Goal: Find specific page/section: Find specific page/section

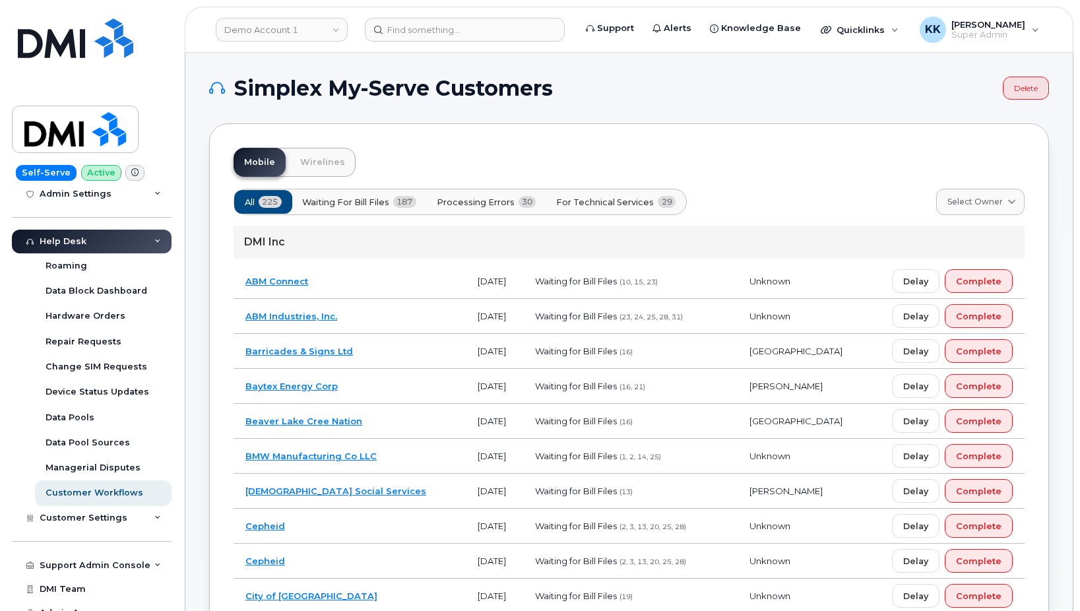
scroll to position [279, 0]
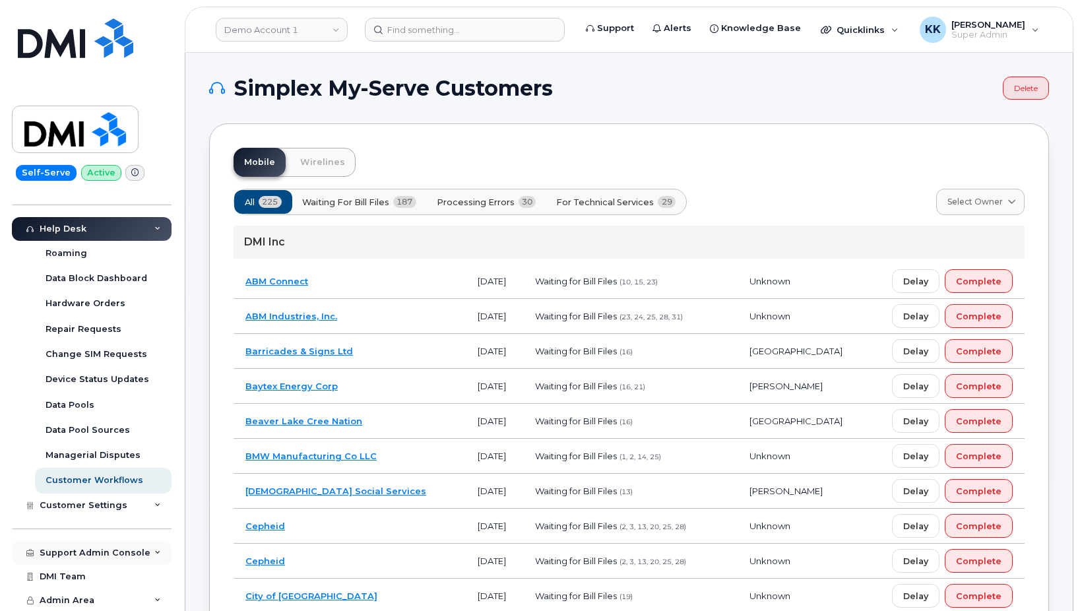
click at [96, 558] on div "Support Admin Console" at bounding box center [95, 553] width 111 height 11
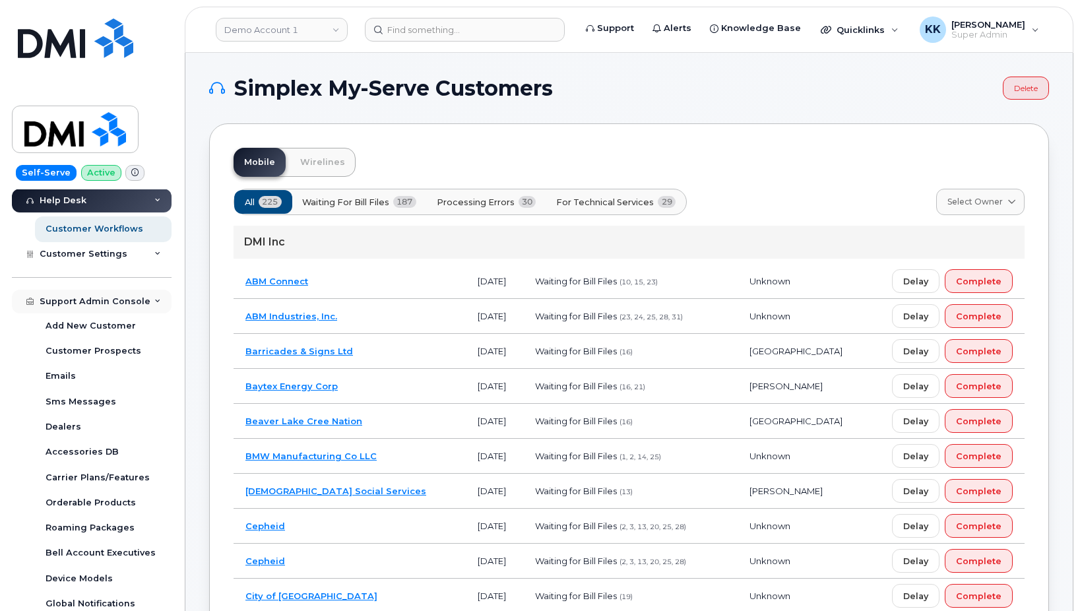
scroll to position [583, 0]
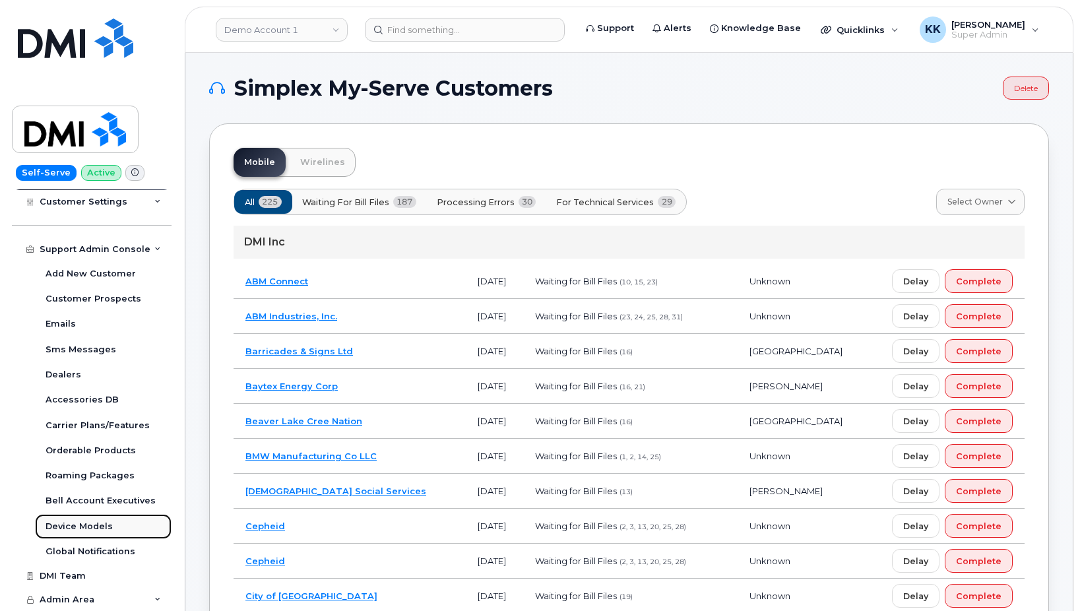
click at [88, 529] on div "Device Models" at bounding box center [79, 527] width 67 height 12
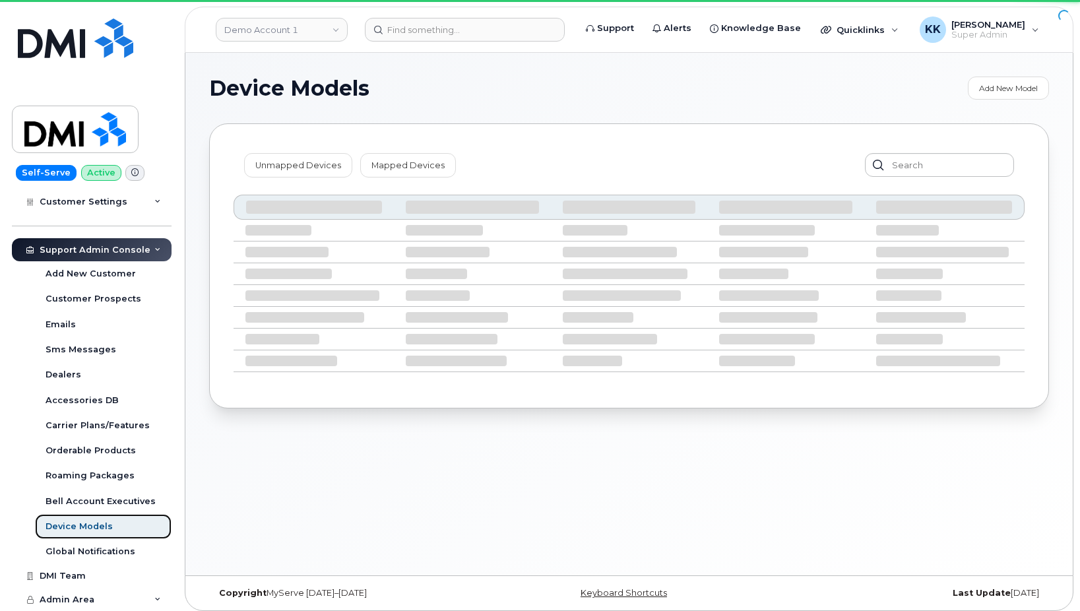
scroll to position [330, 0]
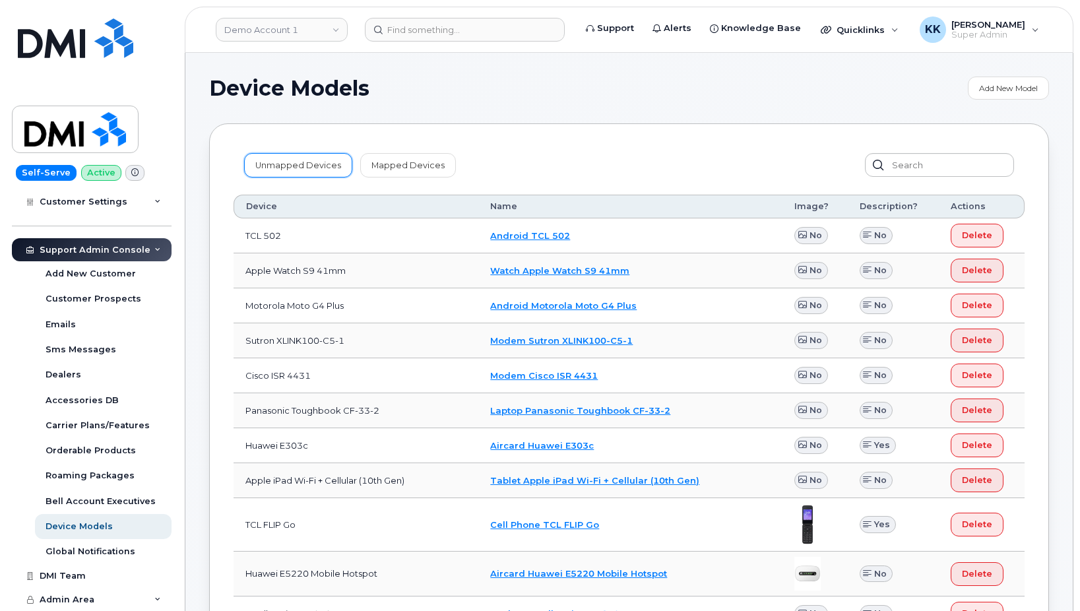
click at [277, 177] on link "Unmapped Devices" at bounding box center [298, 165] width 108 height 24
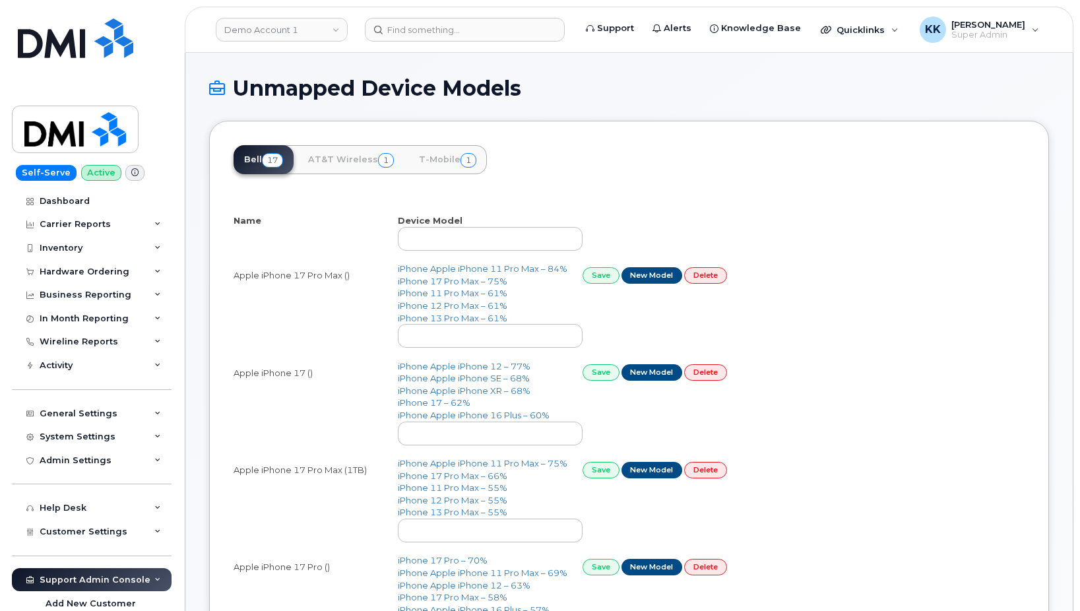
select select "25"
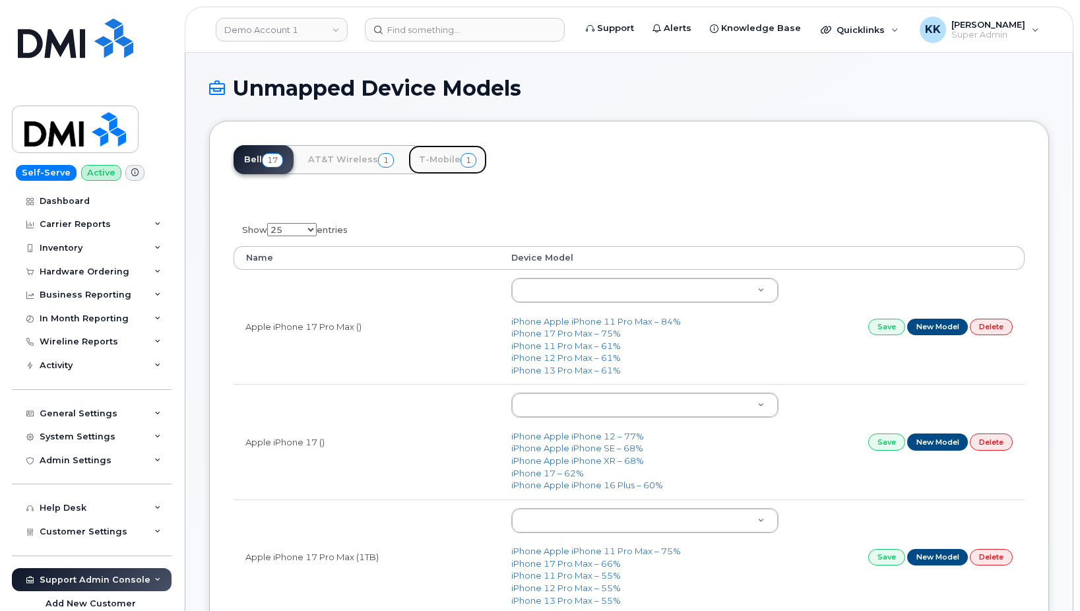
click at [445, 159] on link "T-Mobile 1" at bounding box center [448, 159] width 79 height 29
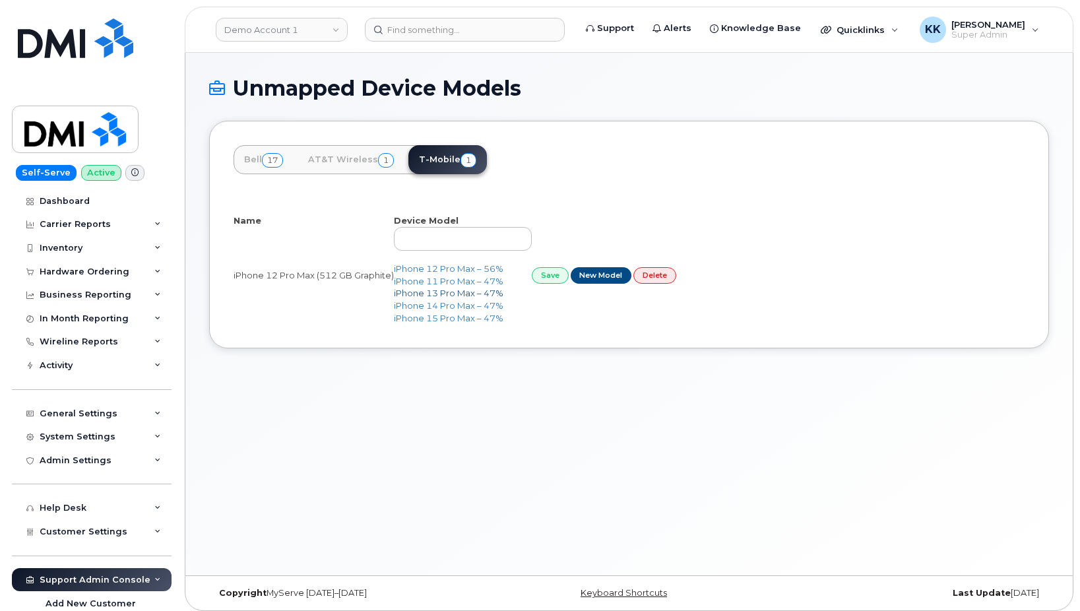
select select "25"
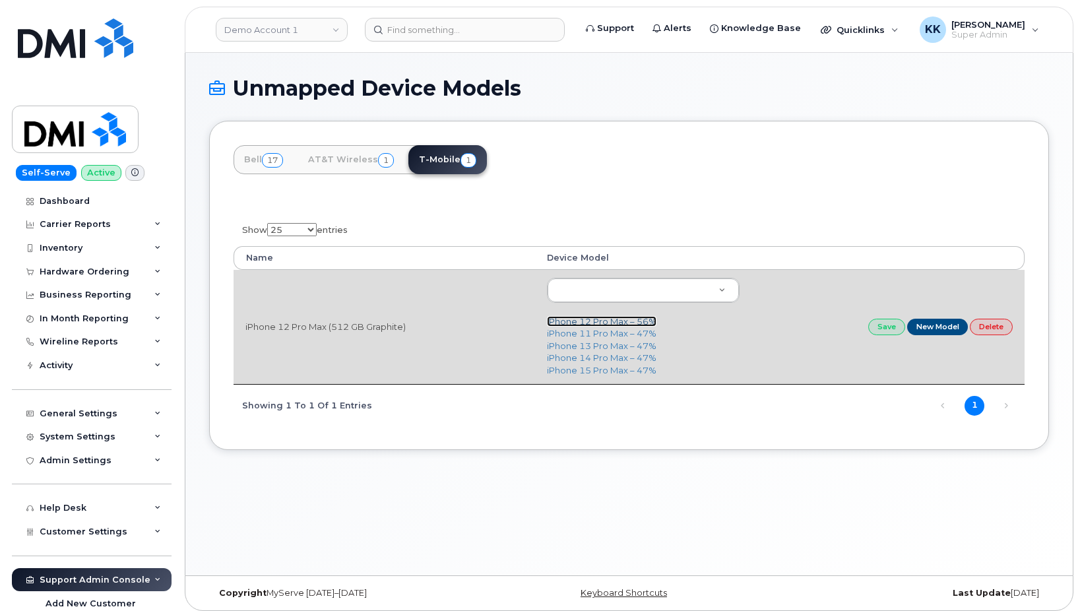
click at [622, 320] on link "iPhone 12 Pro Max – 56%" at bounding box center [602, 321] width 110 height 11
type input "2466"
click at [879, 325] on link "Save" at bounding box center [887, 327] width 37 height 16
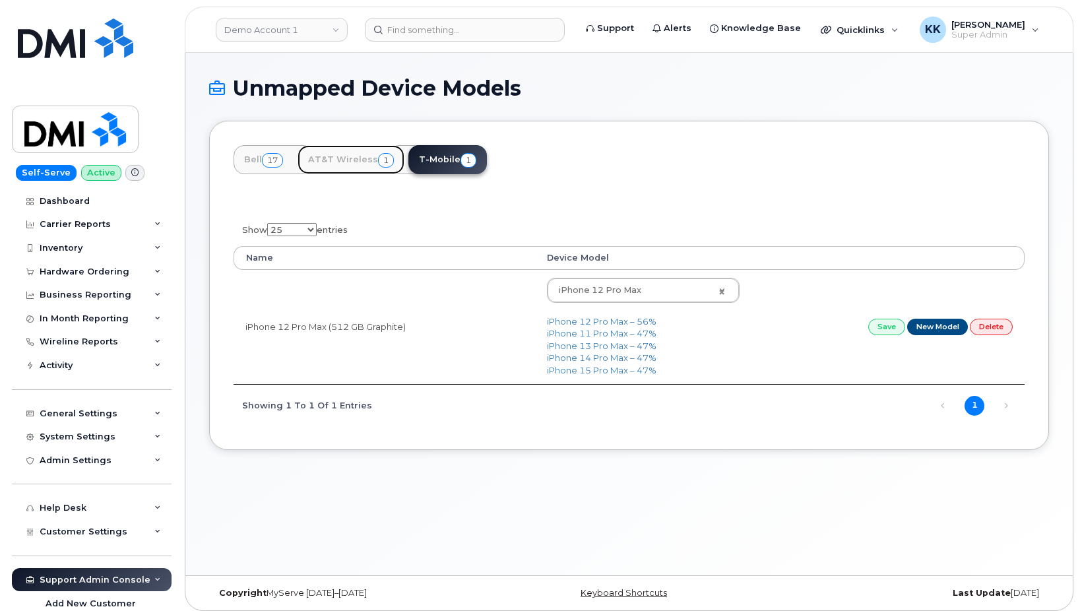
click at [334, 166] on link "AT&T Wireless 1" at bounding box center [351, 159] width 107 height 29
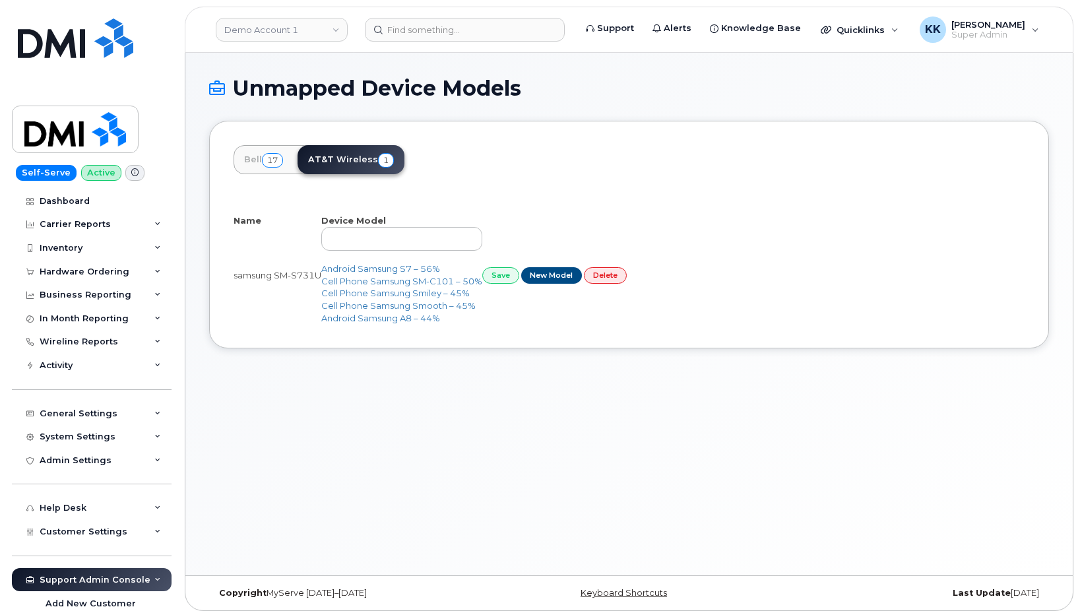
select select "25"
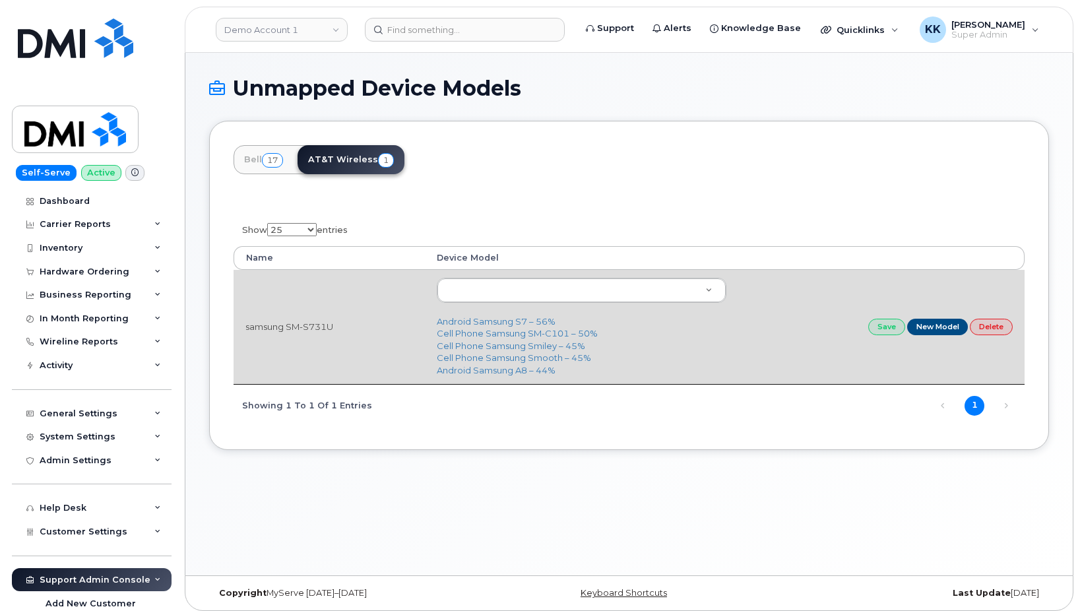
click at [298, 331] on td "samsung SM-S731U" at bounding box center [329, 327] width 191 height 114
click at [539, 298] on body "Demo Account 1 Support Alerts Knowledge Base Quicklinks Suspend / Cancel Device…" at bounding box center [540, 309] width 1080 height 618
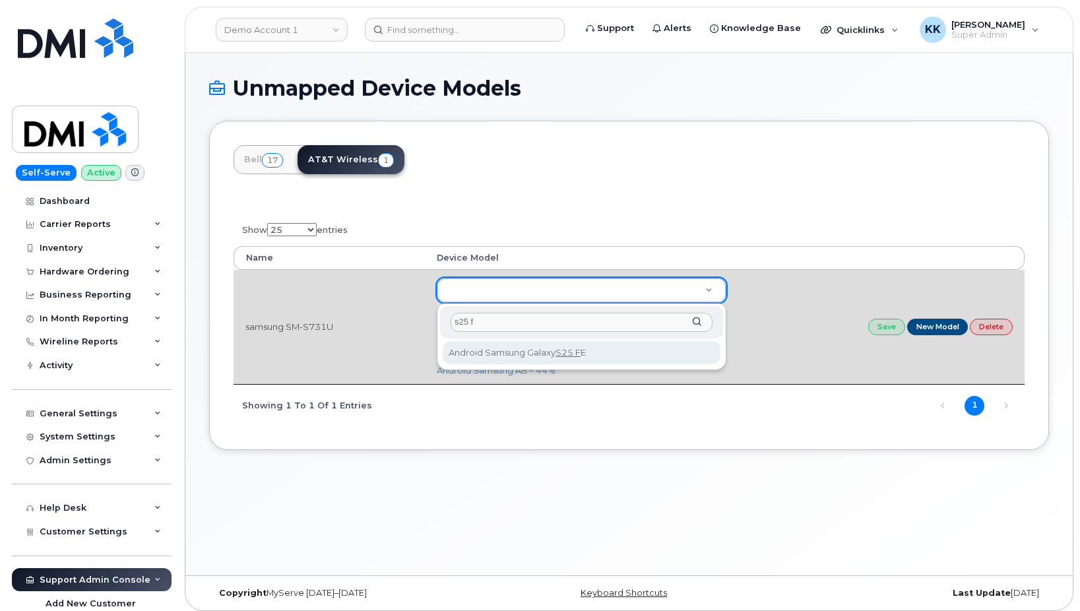
type input "s25 f"
type input "3439"
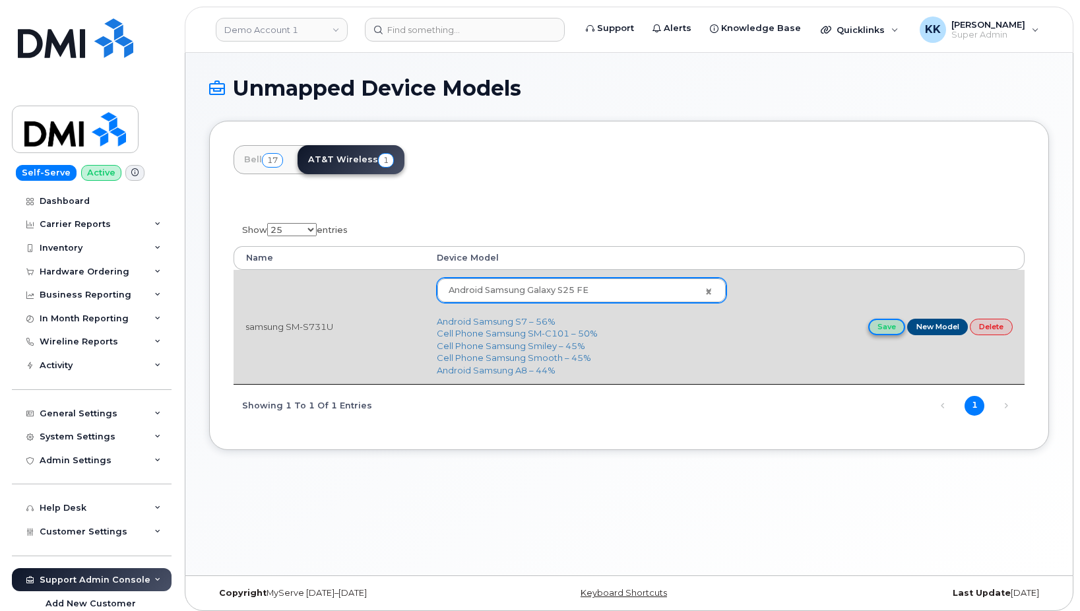
click at [874, 329] on link "Save" at bounding box center [887, 327] width 37 height 16
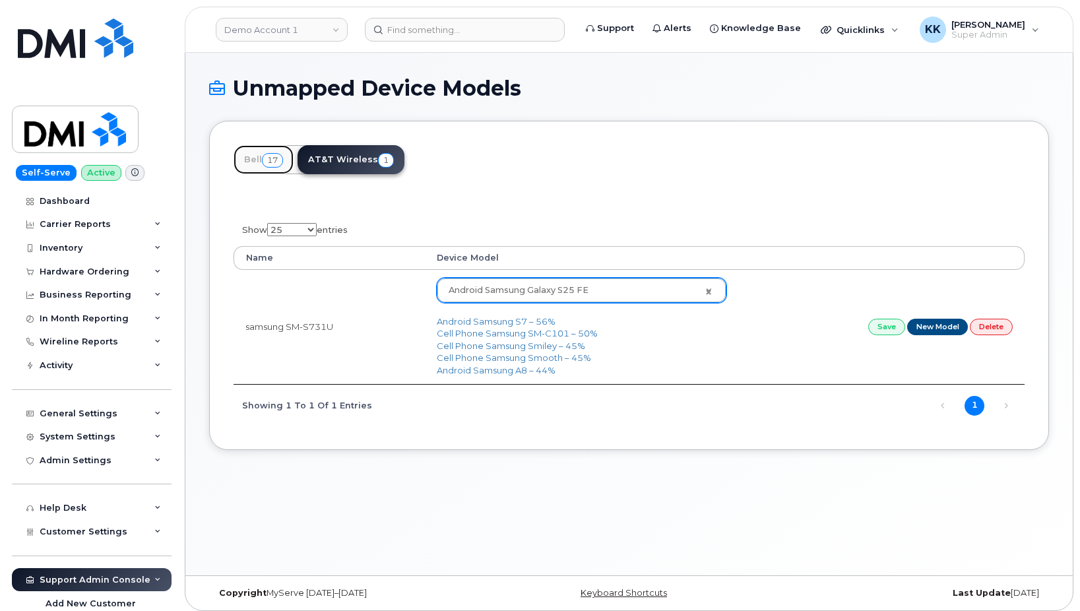
click at [279, 165] on span "17" at bounding box center [272, 160] width 21 height 15
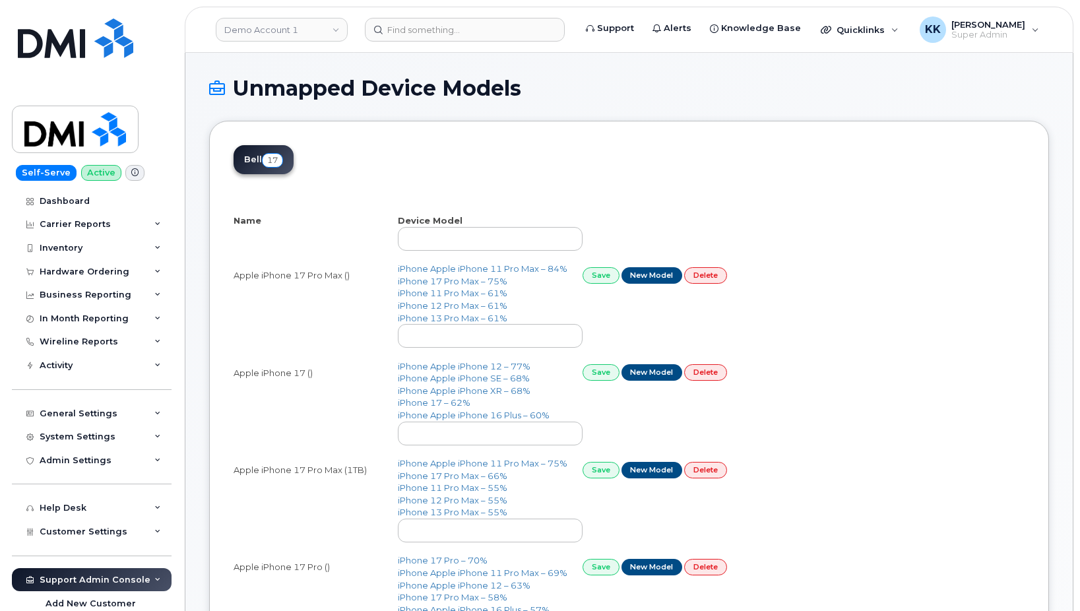
select select "25"
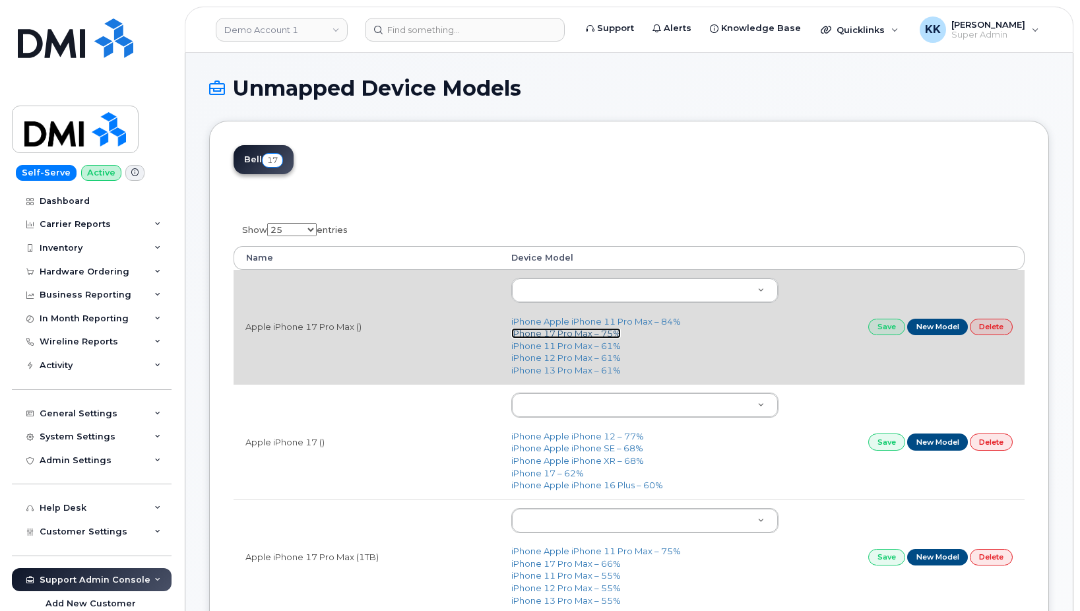
click at [537, 335] on link "iPhone 17 Pro Max – 75%" at bounding box center [566, 333] width 110 height 11
type input "3441"
click at [876, 326] on link "Save" at bounding box center [887, 327] width 37 height 16
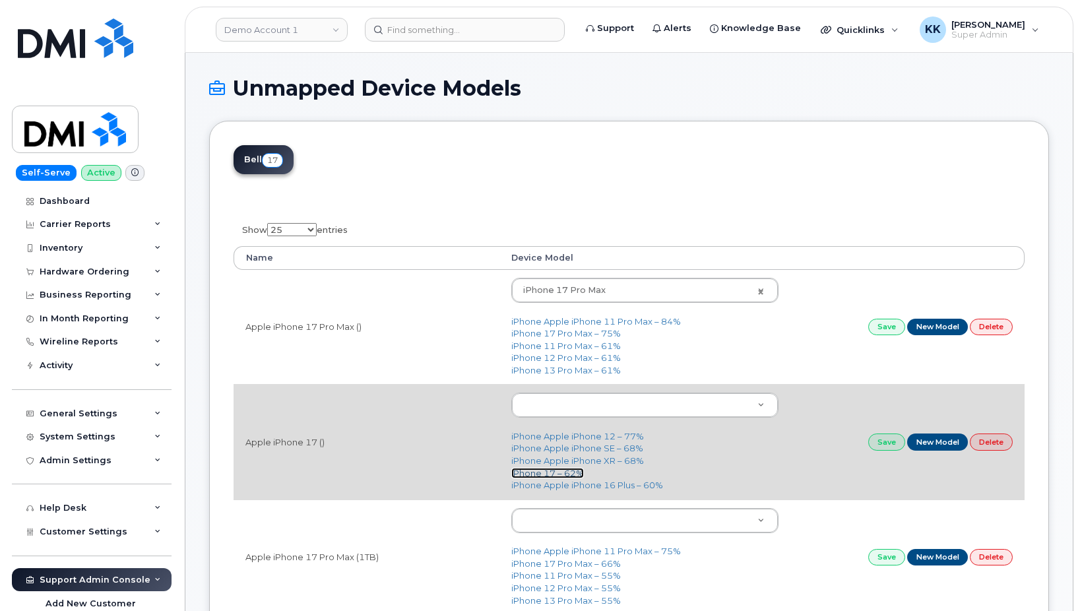
click at [562, 477] on link "iPhone 17 – 62%" at bounding box center [547, 473] width 73 height 11
type input "3442"
click at [886, 445] on link "Save" at bounding box center [887, 442] width 37 height 16
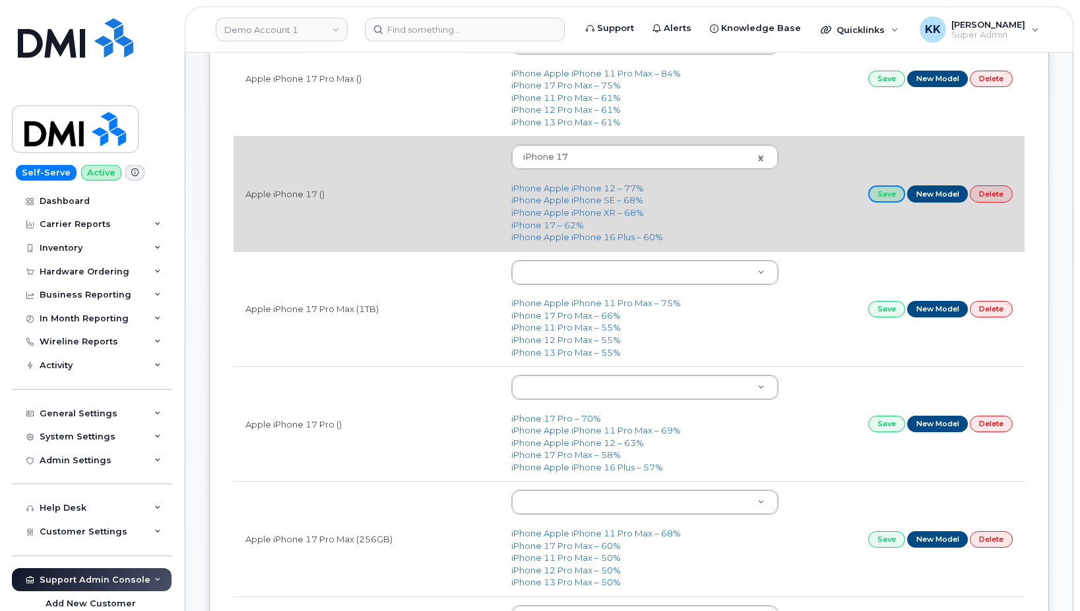
scroll to position [269, 0]
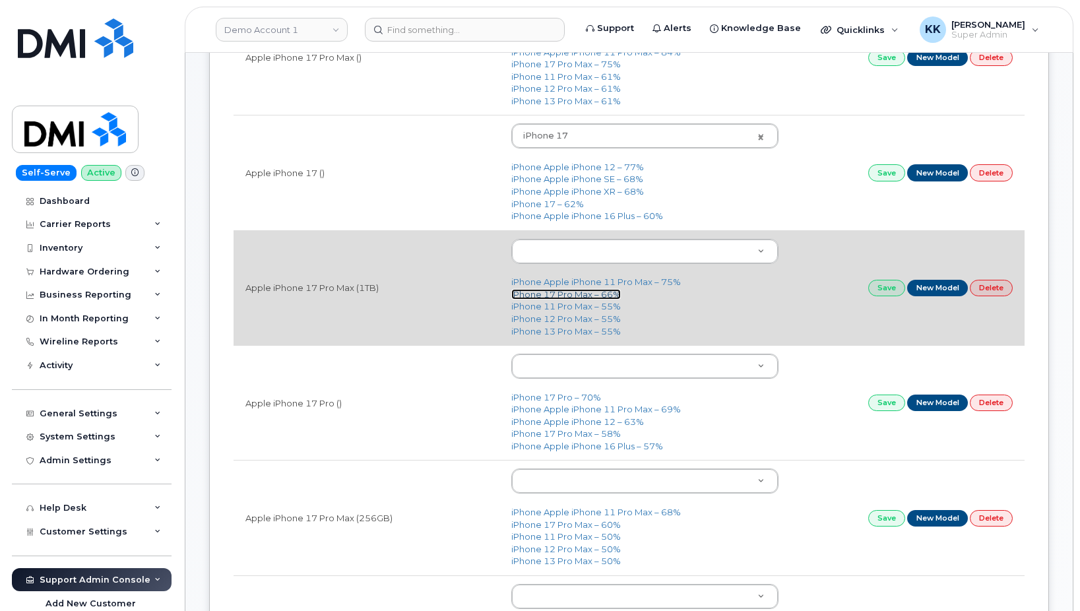
click at [558, 296] on link "iPhone 17 Pro Max – 66%" at bounding box center [566, 294] width 110 height 11
type input "3441"
click at [886, 287] on link "Save" at bounding box center [887, 288] width 37 height 16
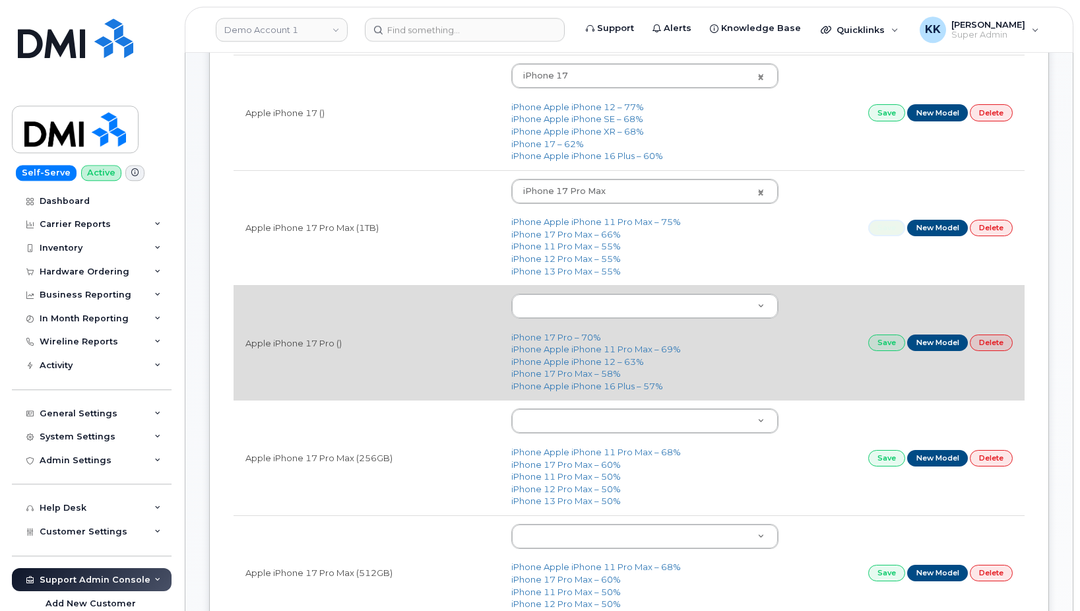
scroll to position [337, 0]
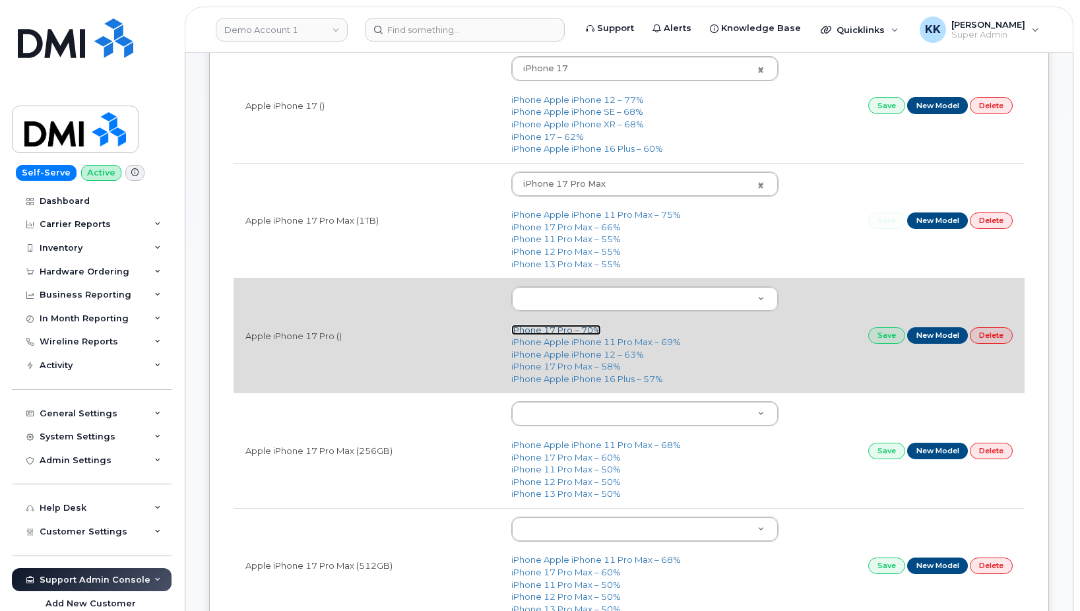
click at [544, 329] on link "iPhone 17 Pro – 70%" at bounding box center [556, 330] width 90 height 11
type input "3443"
click at [878, 338] on link "Save" at bounding box center [887, 335] width 37 height 16
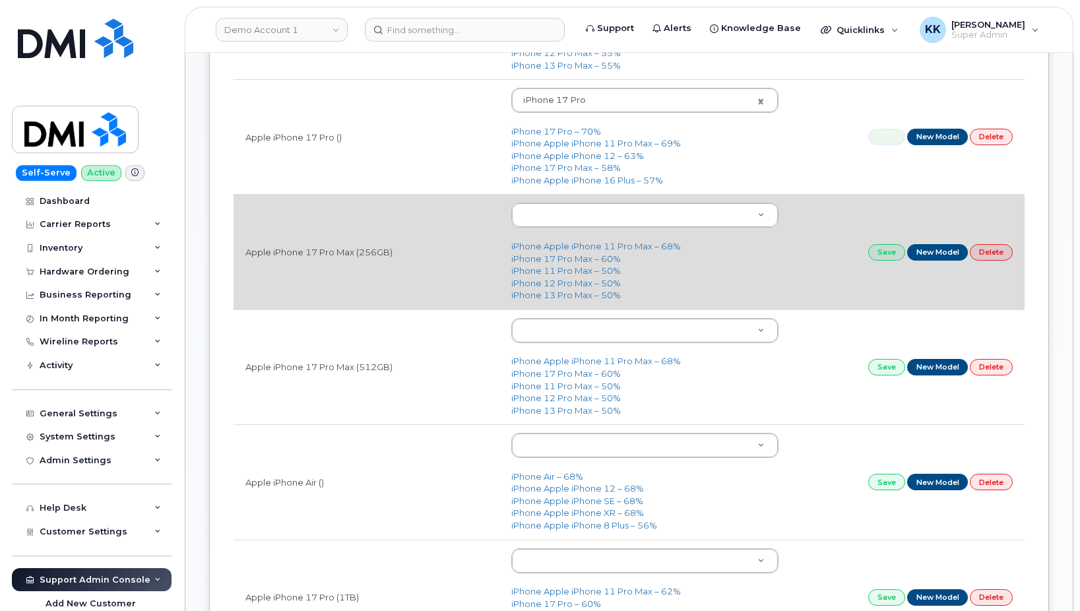
scroll to position [539, 0]
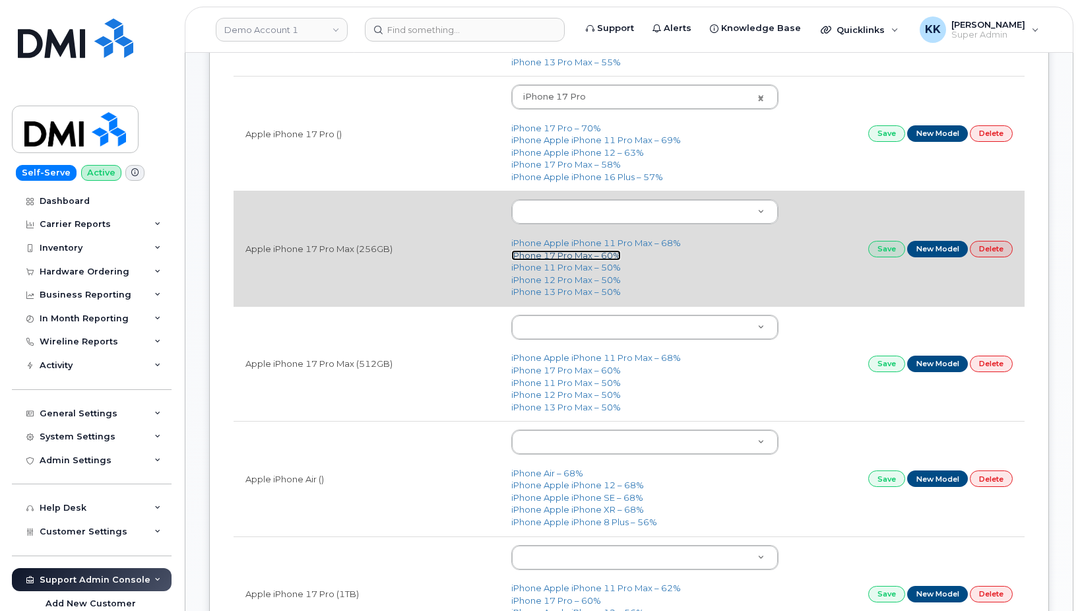
click at [552, 260] on link "iPhone 17 Pro Max – 60%" at bounding box center [566, 255] width 110 height 11
type input "3441"
click at [888, 247] on link "Save" at bounding box center [887, 249] width 37 height 16
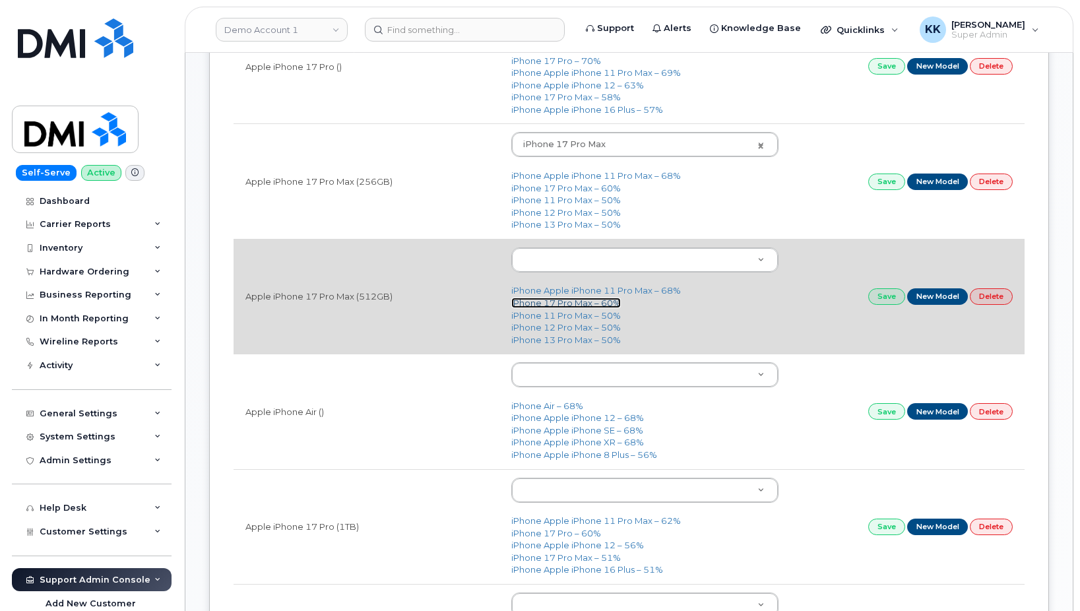
click at [585, 307] on link "iPhone 17 Pro Max – 60%" at bounding box center [566, 303] width 110 height 11
type input "3441"
click at [880, 294] on link "Save" at bounding box center [887, 296] width 37 height 16
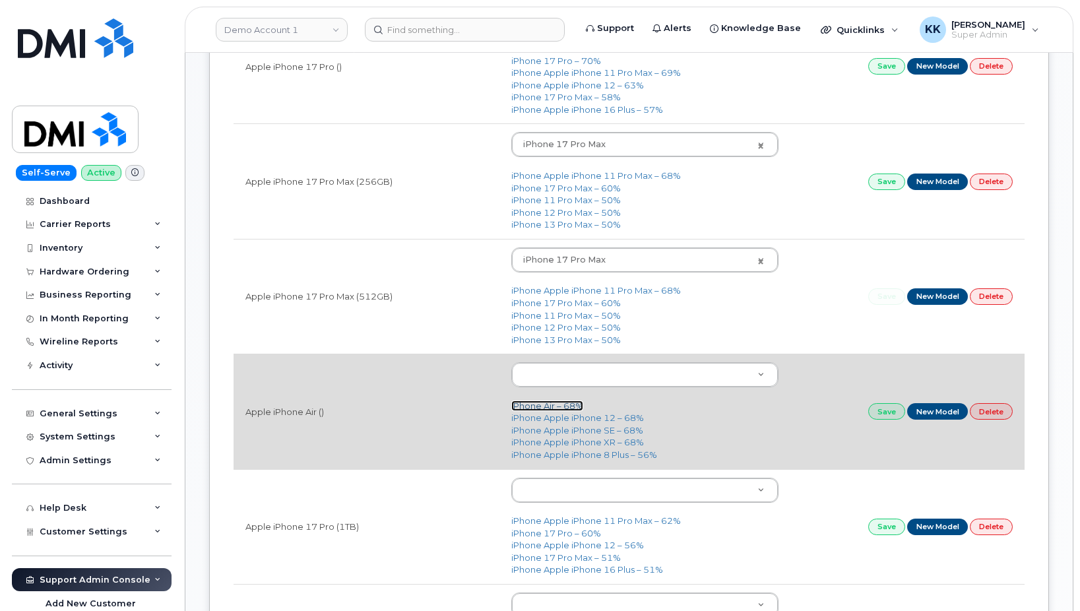
click at [539, 403] on link "iPhone Air – 68%" at bounding box center [547, 406] width 72 height 11
type input "3444"
click at [888, 416] on link "Save" at bounding box center [887, 411] width 37 height 16
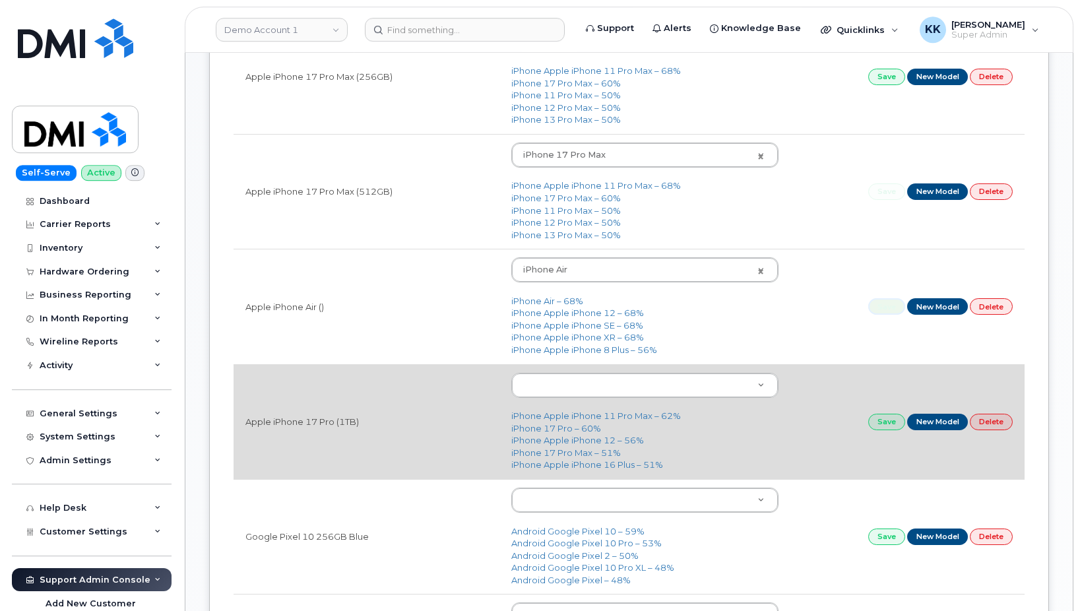
scroll to position [740, 0]
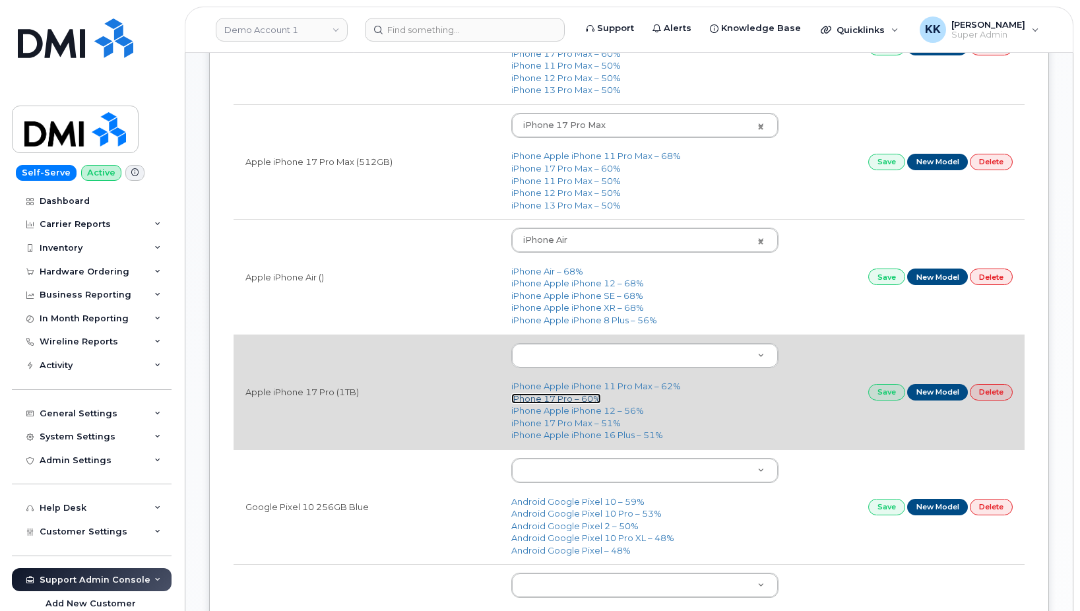
click at [544, 399] on link "iPhone 17 Pro – 60%" at bounding box center [556, 398] width 90 height 11
type input "3443"
click at [889, 396] on link "Save" at bounding box center [887, 392] width 37 height 16
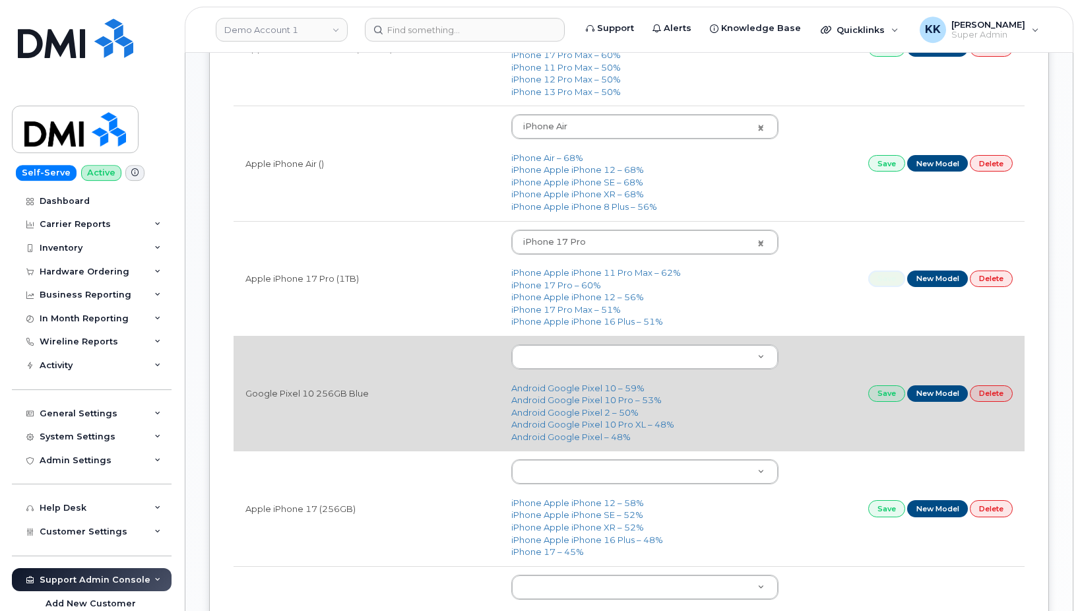
scroll to position [875, 0]
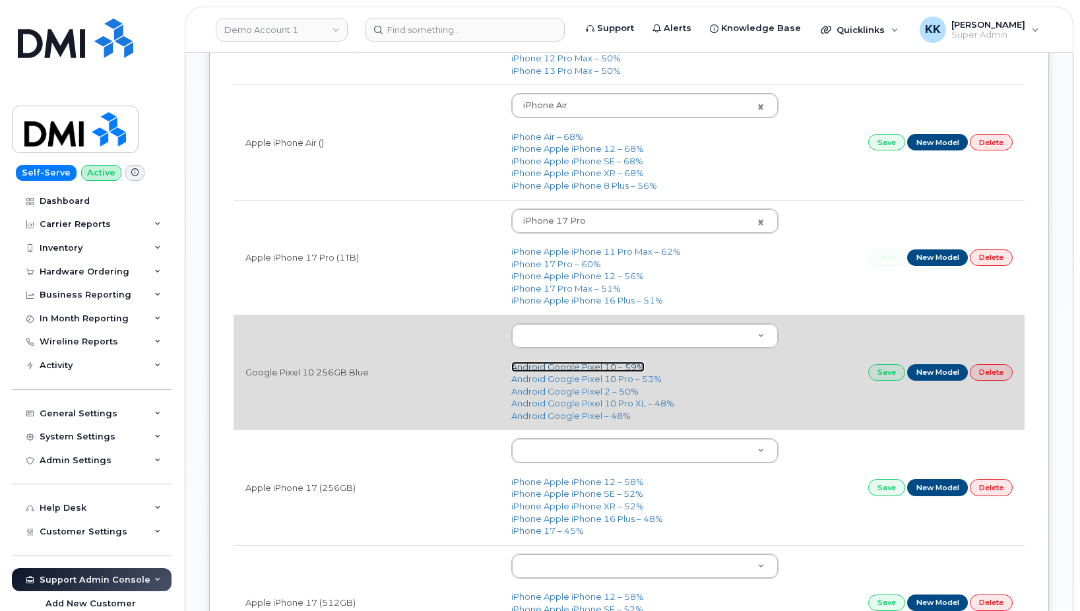
click at [579, 367] on link "Android Google Pixel 10 – 59%" at bounding box center [577, 367] width 133 height 11
type input "3430"
click at [880, 372] on link "Save" at bounding box center [887, 372] width 37 height 16
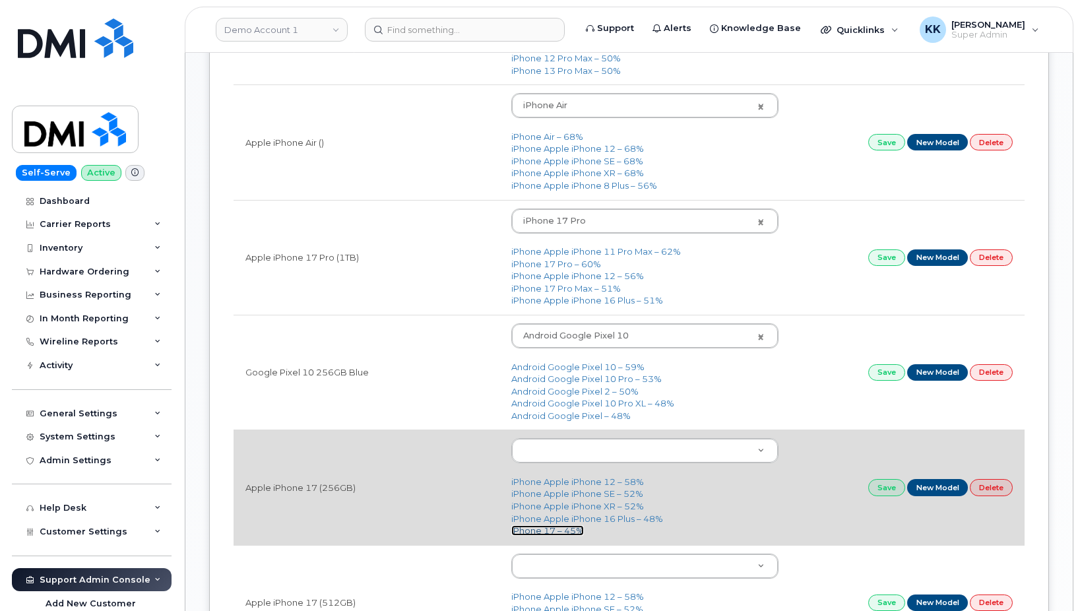
click at [549, 529] on link "iPhone 17 – 45%" at bounding box center [547, 530] width 73 height 11
type input "3442"
click at [888, 487] on link "Save" at bounding box center [887, 487] width 37 height 16
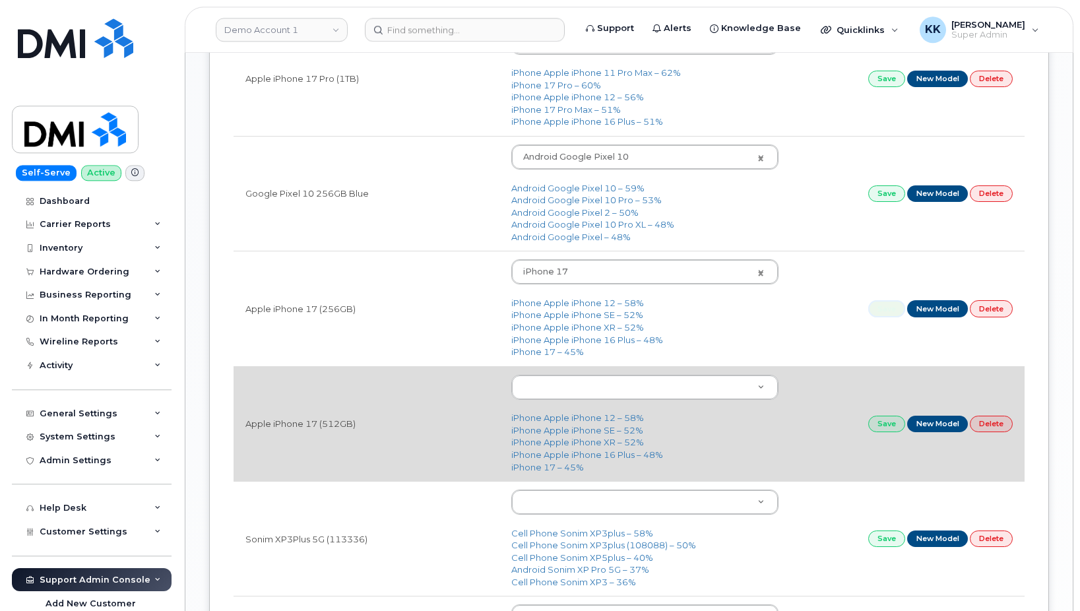
scroll to position [1077, 0]
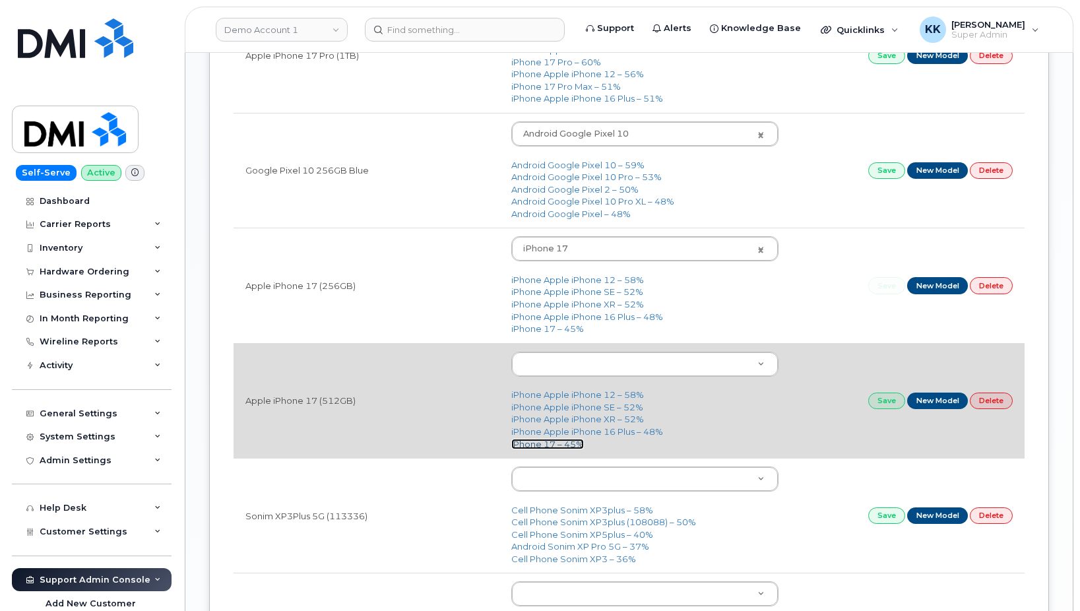
click at [554, 445] on link "iPhone 17 – 45%" at bounding box center [547, 444] width 73 height 11
type input "3442"
click at [881, 407] on link "Save" at bounding box center [887, 401] width 37 height 16
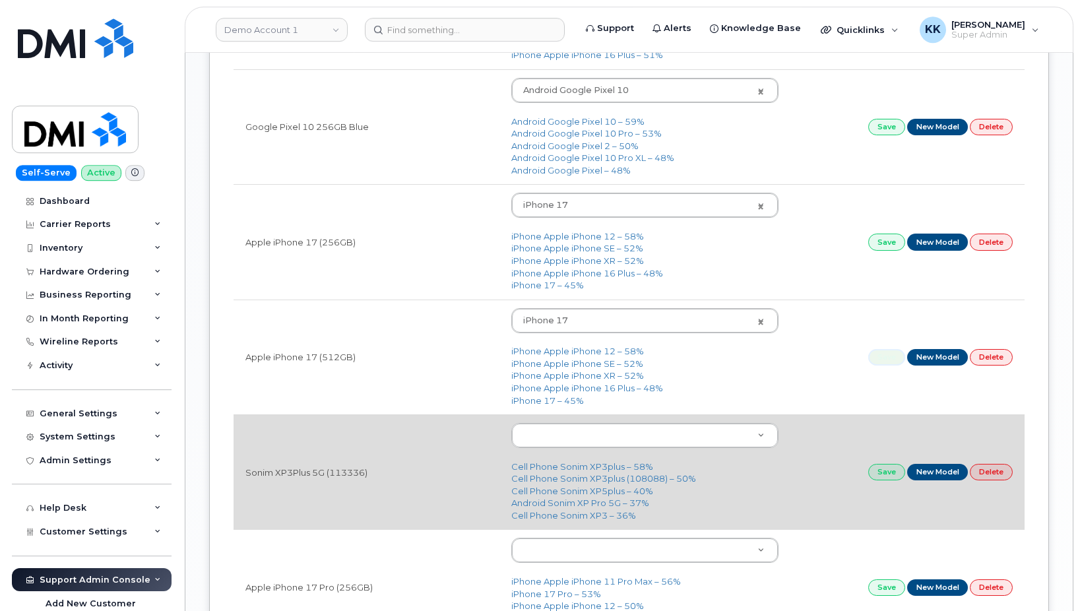
scroll to position [1144, 0]
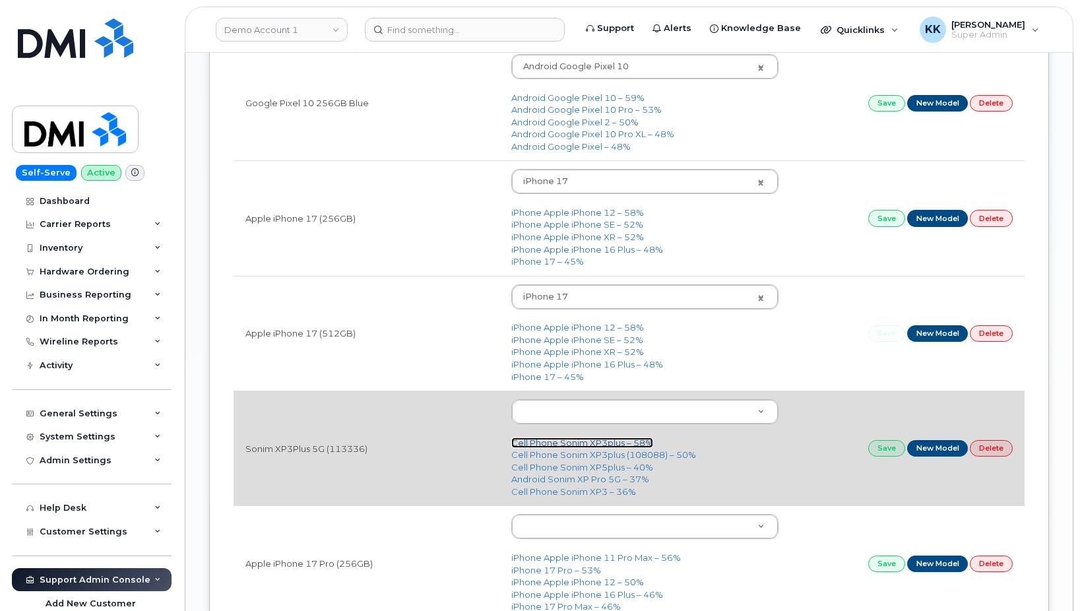
click at [575, 442] on link "Cell Phone Sonim XP3plus – 58%" at bounding box center [582, 443] width 142 height 11
type input "2717"
click at [876, 451] on link "Save" at bounding box center [887, 448] width 37 height 16
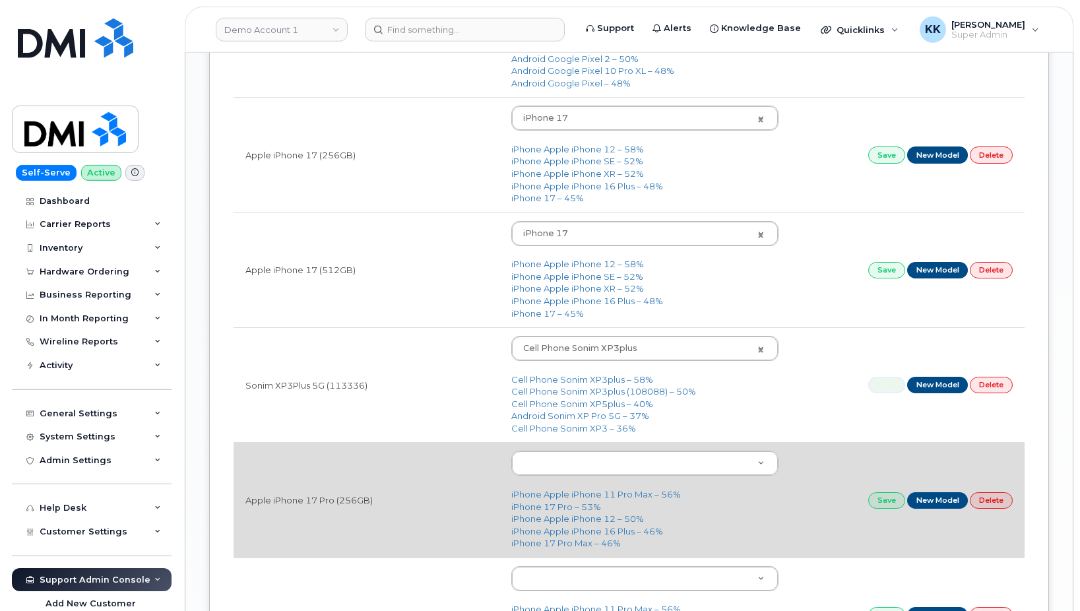
scroll to position [1279, 0]
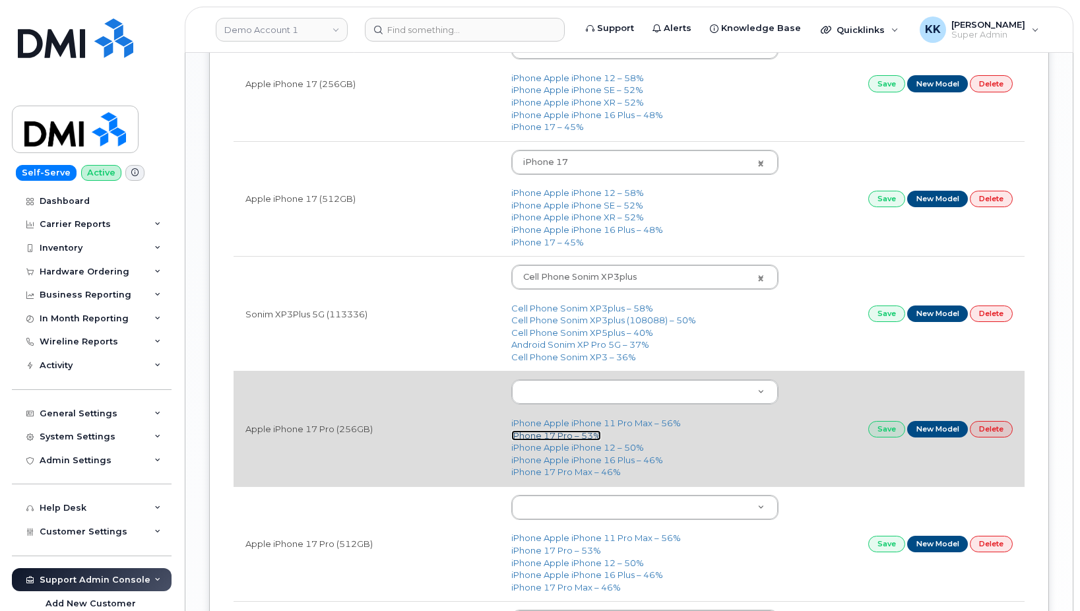
click at [566, 436] on link "iPhone 17 Pro – 53%" at bounding box center [556, 435] width 90 height 11
type input "3443"
click at [869, 431] on link "Save" at bounding box center [887, 429] width 37 height 16
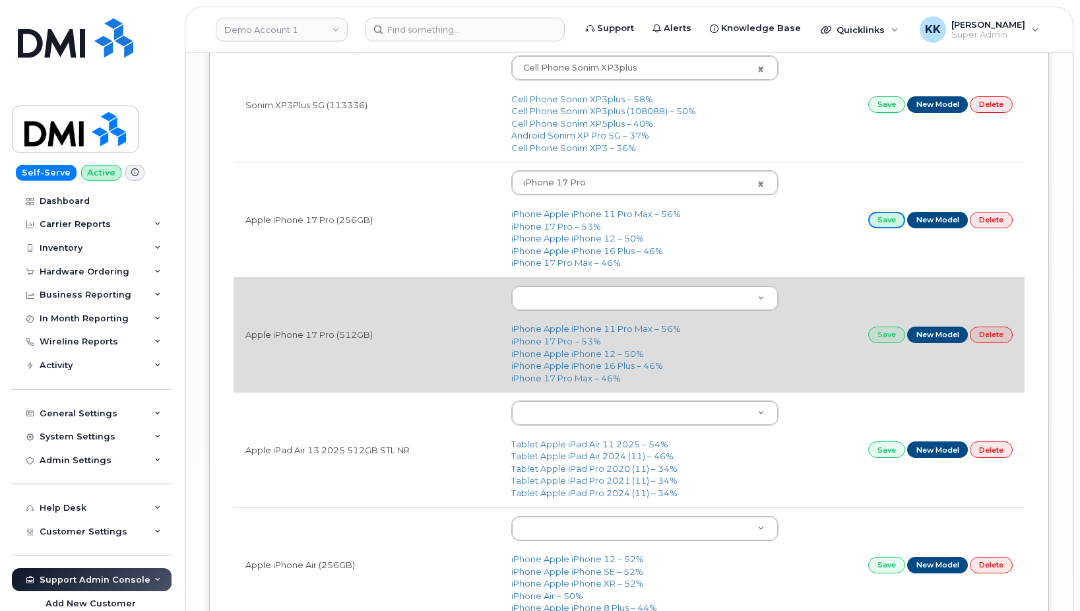
scroll to position [1548, 0]
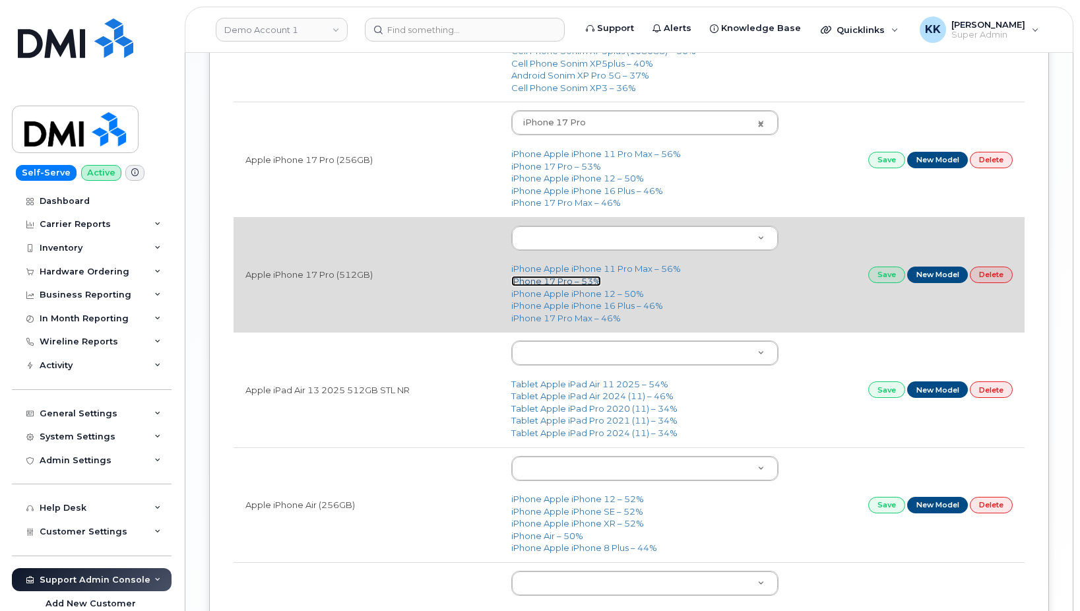
click at [558, 280] on link "iPhone 17 Pro – 53%" at bounding box center [556, 281] width 90 height 11
type input "3443"
click at [873, 277] on link "Save" at bounding box center [887, 275] width 37 height 16
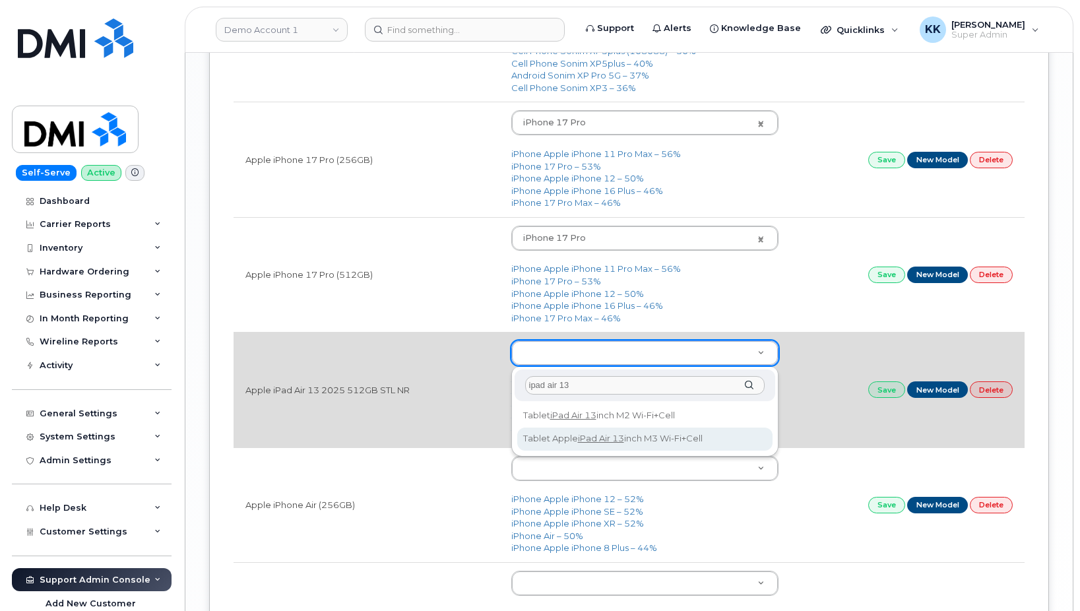
type input "ipad air 13"
type input "3320"
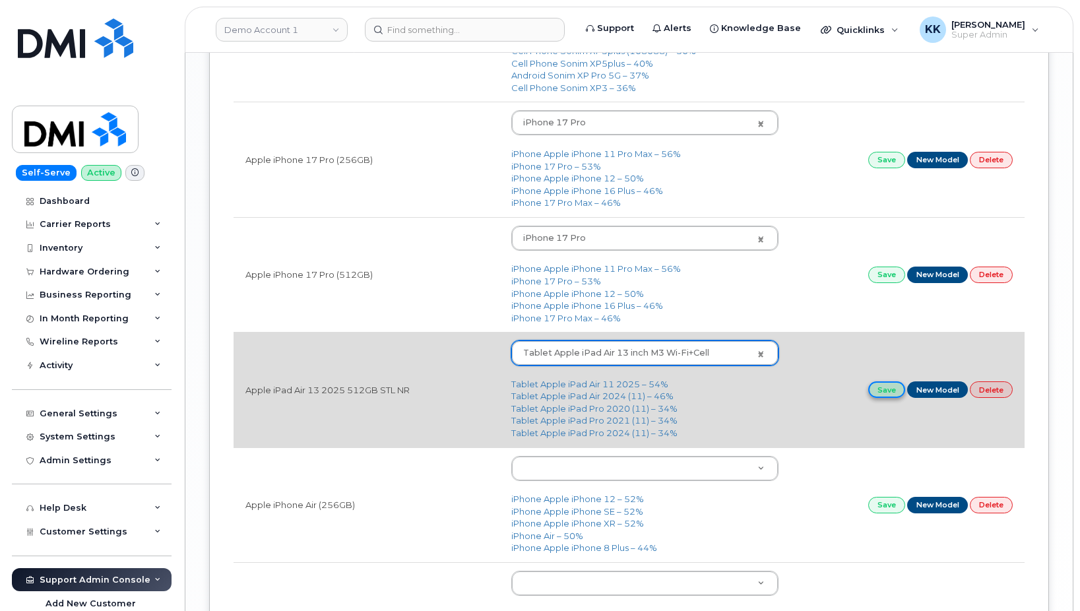
click at [888, 389] on link "Save" at bounding box center [887, 389] width 37 height 16
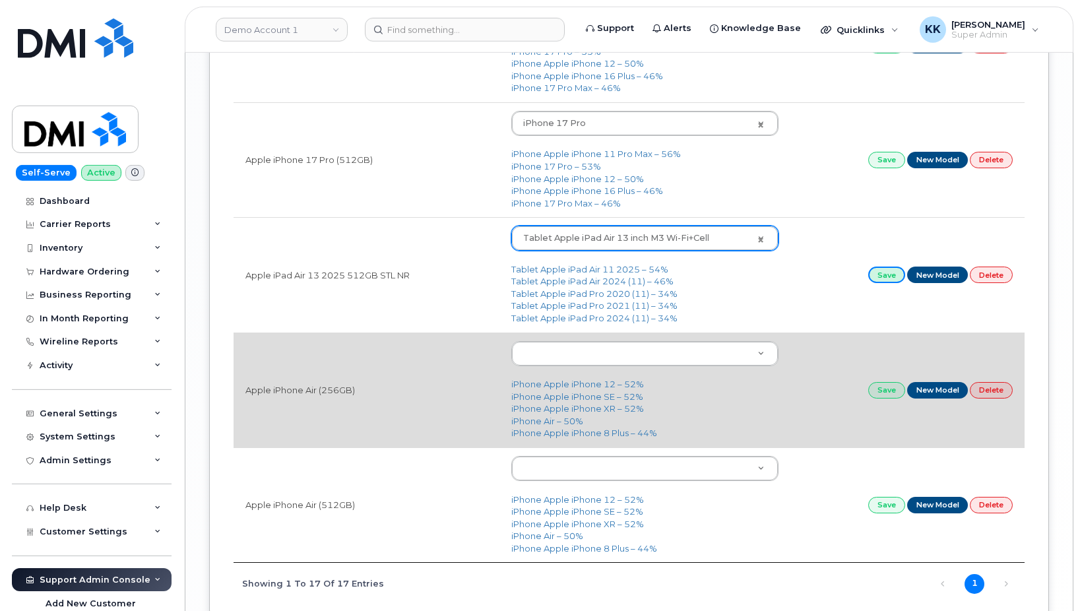
scroll to position [1683, 0]
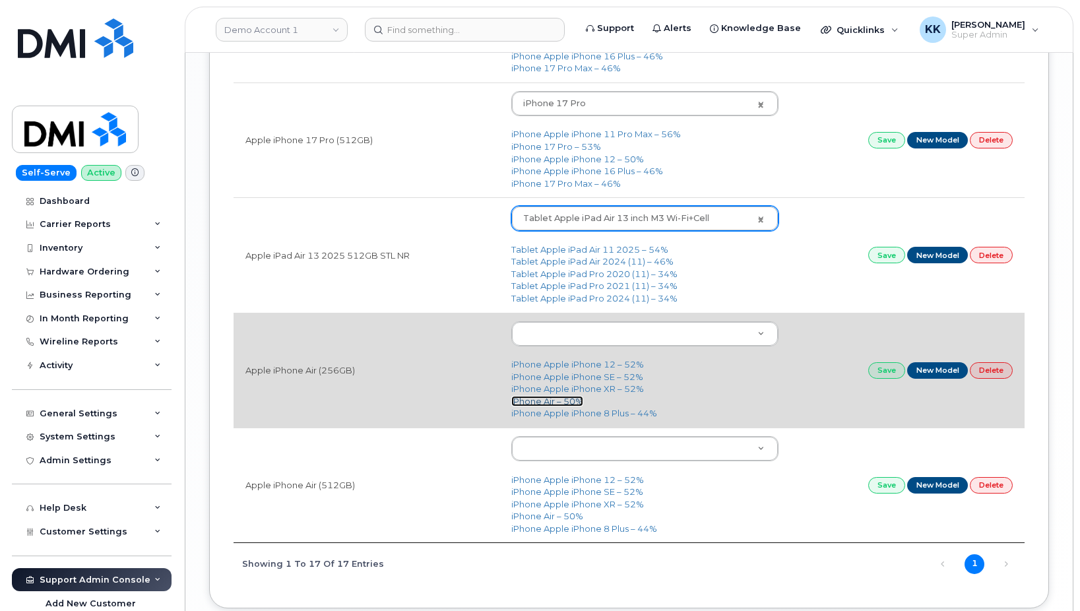
click at [551, 402] on link "iPhone Air – 50%" at bounding box center [547, 401] width 72 height 11
type input "3444"
click at [888, 375] on link "Save" at bounding box center [887, 370] width 37 height 16
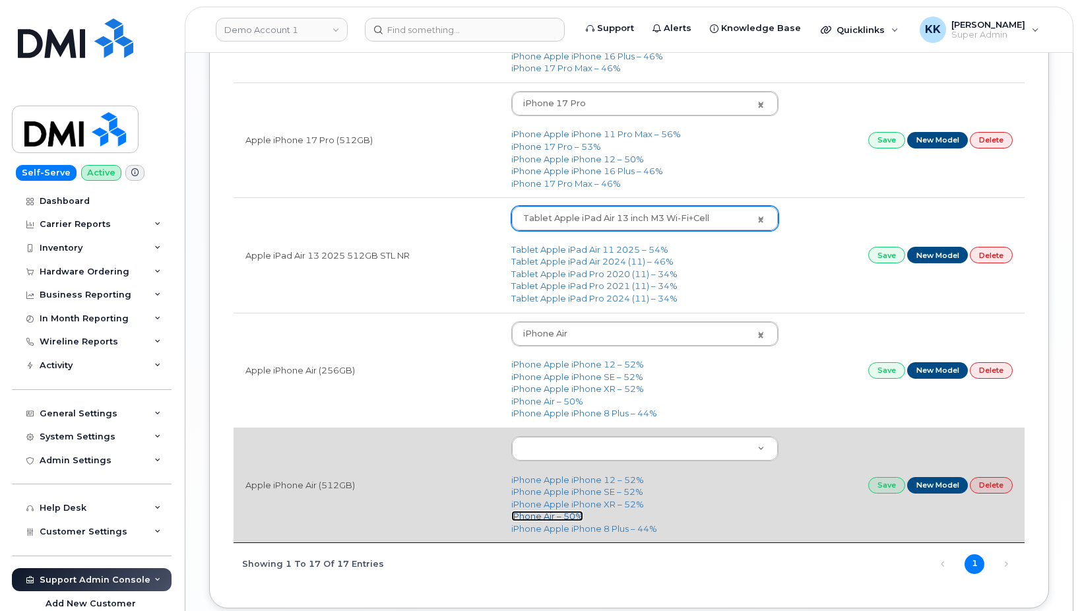
click at [553, 520] on link "iPhone Air – 50%" at bounding box center [547, 516] width 72 height 11
type input "3444"
click at [882, 492] on link "Save" at bounding box center [887, 485] width 37 height 16
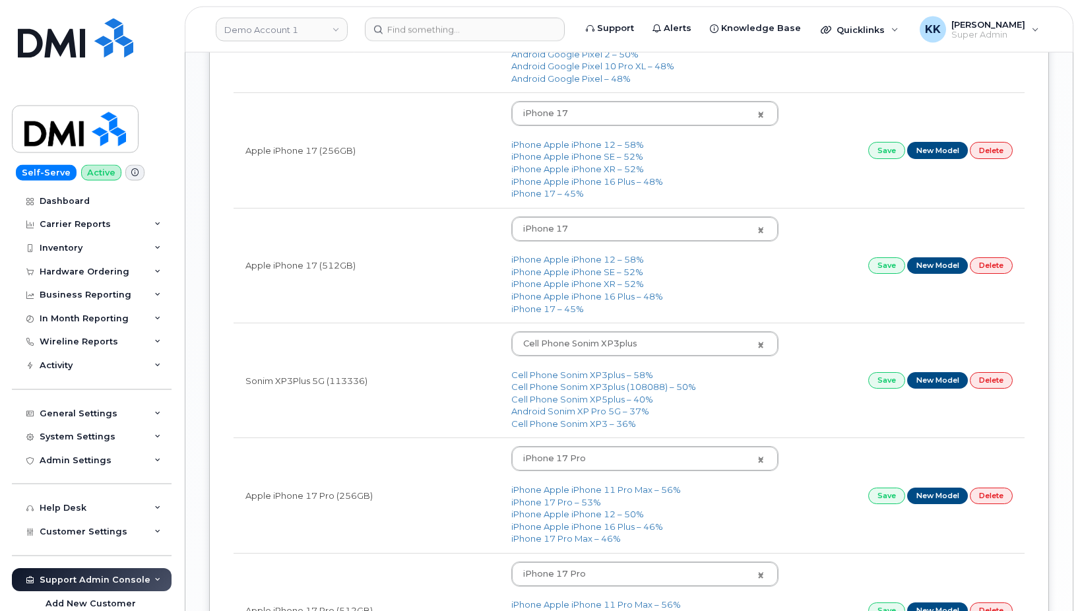
scroll to position [1144, 0]
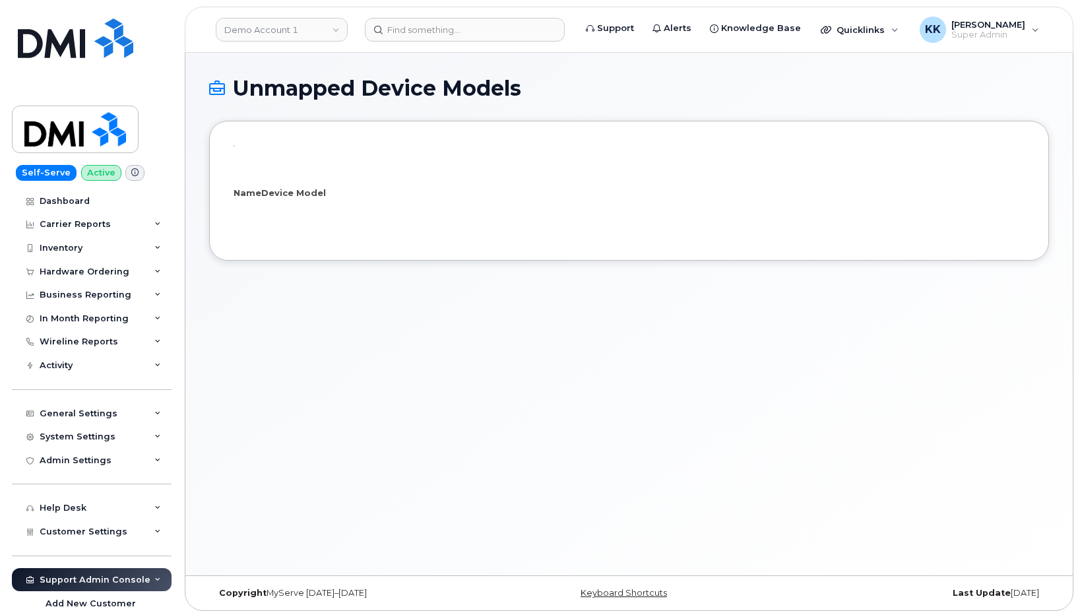
select select "25"
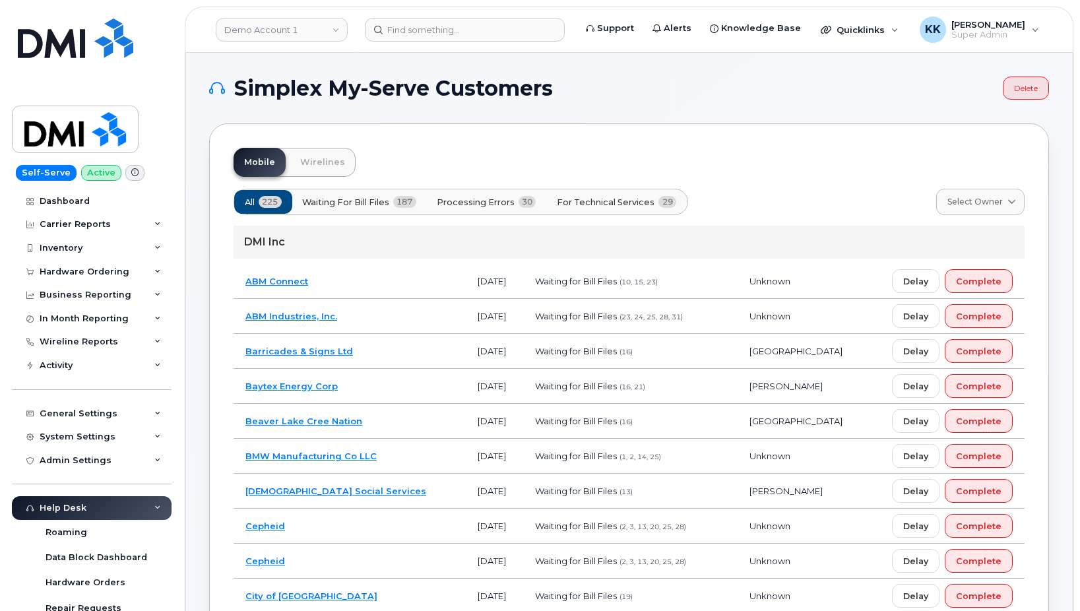
click at [599, 200] on span "For Technical Services" at bounding box center [606, 202] width 98 height 13
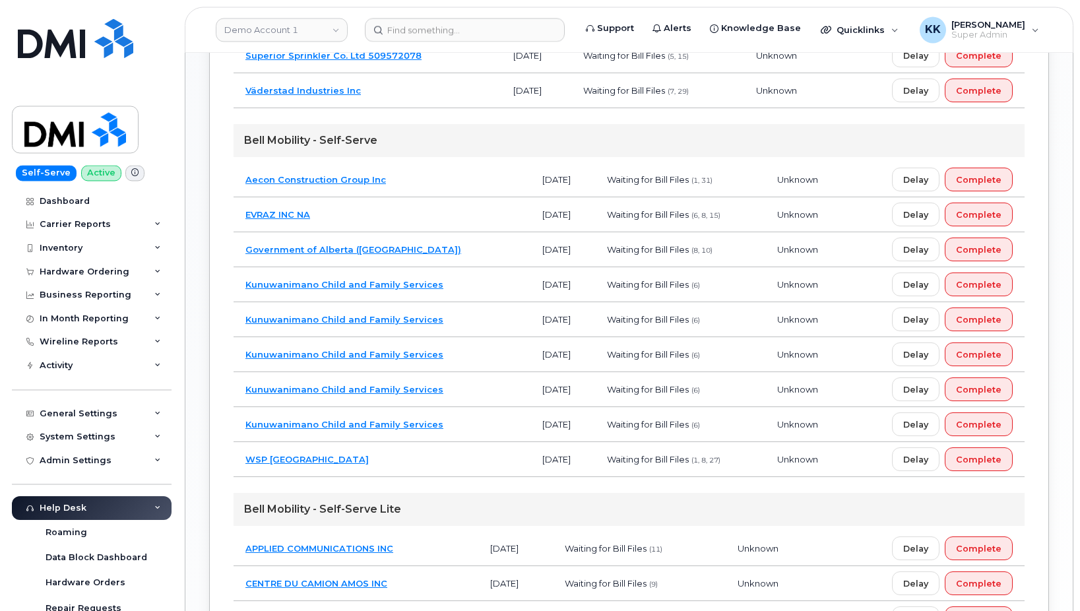
scroll to position [1002, 0]
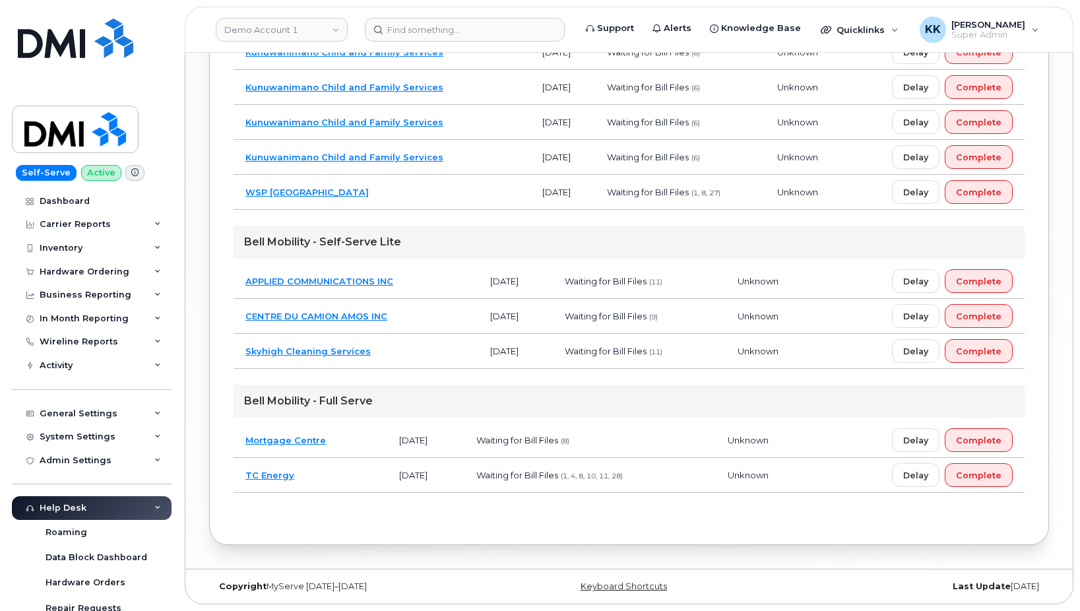
click at [409, 314] on td "CENTRE DU CAMION AMOS INC" at bounding box center [356, 316] width 245 height 35
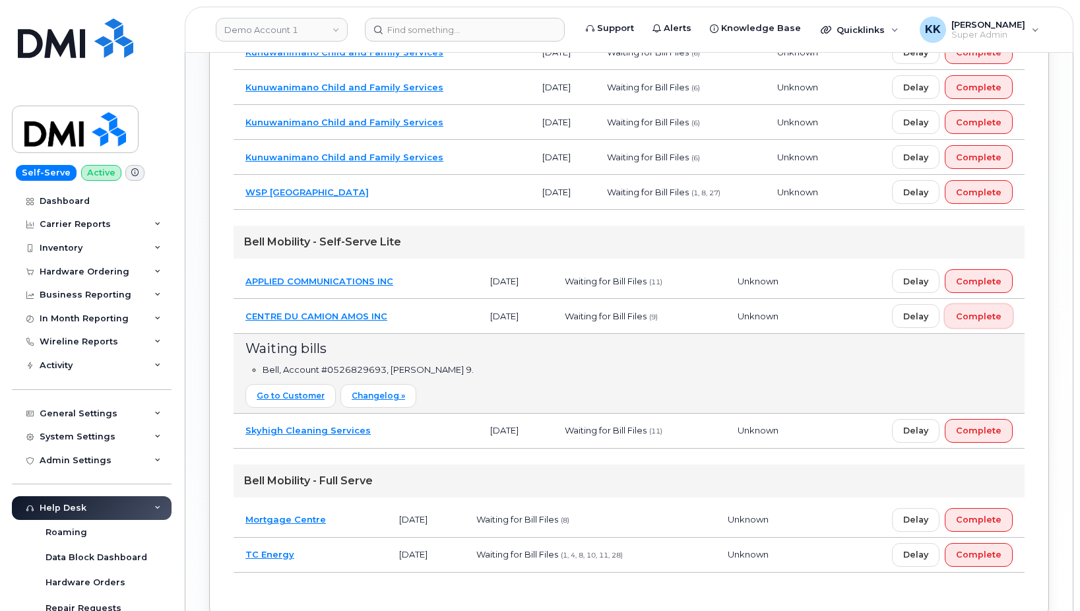
click at [989, 320] on span "Complete" at bounding box center [979, 316] width 46 height 13
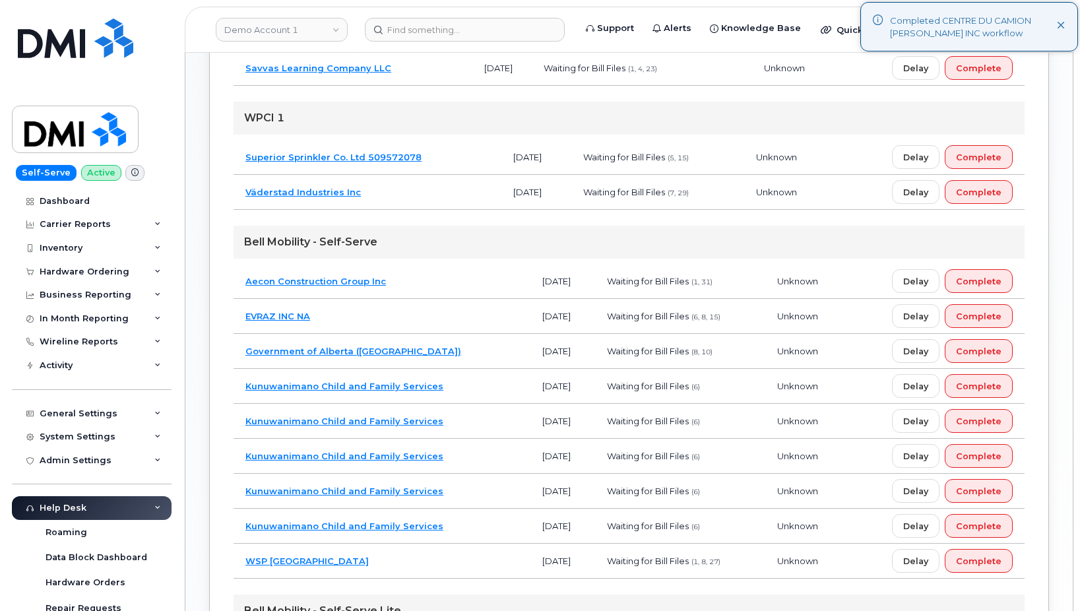
scroll to position [630, 0]
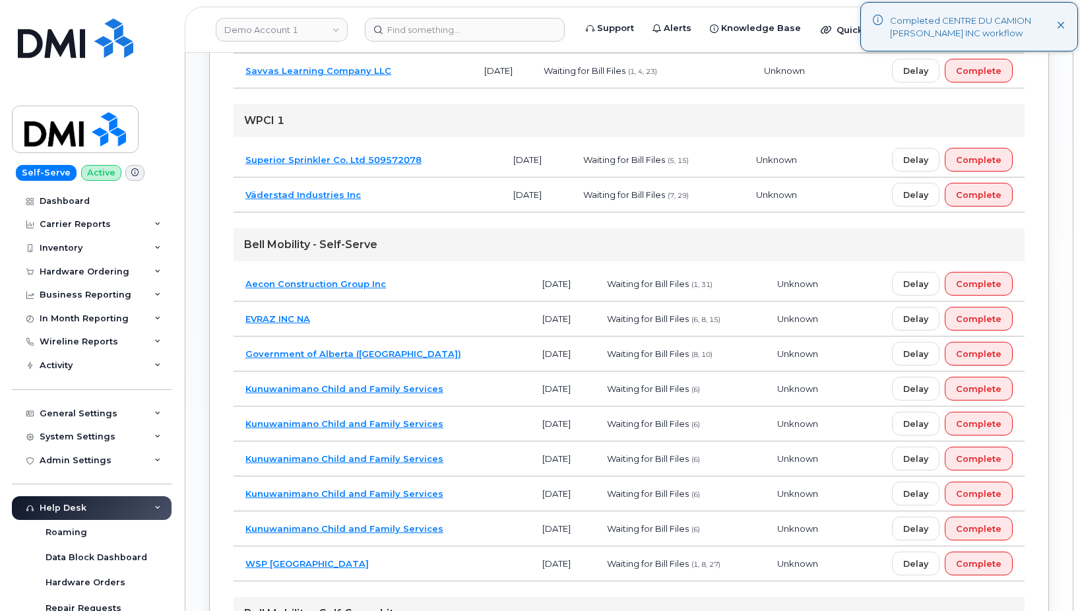
click at [430, 352] on td "Government of Alberta ([GEOGRAPHIC_DATA])" at bounding box center [382, 354] width 297 height 35
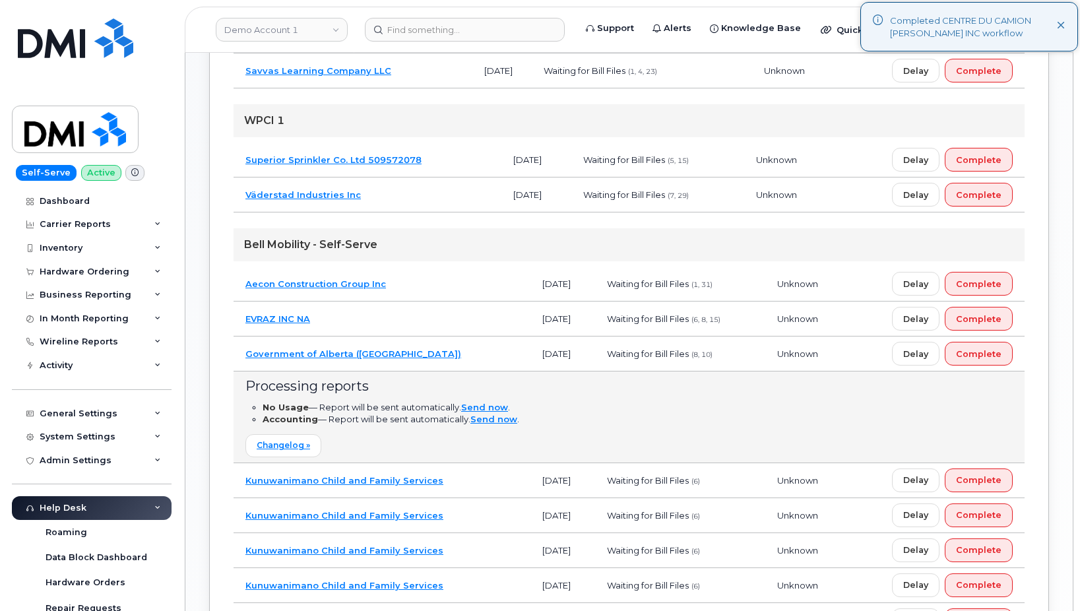
click at [430, 352] on td "Government of Alberta ([GEOGRAPHIC_DATA])" at bounding box center [382, 354] width 297 height 35
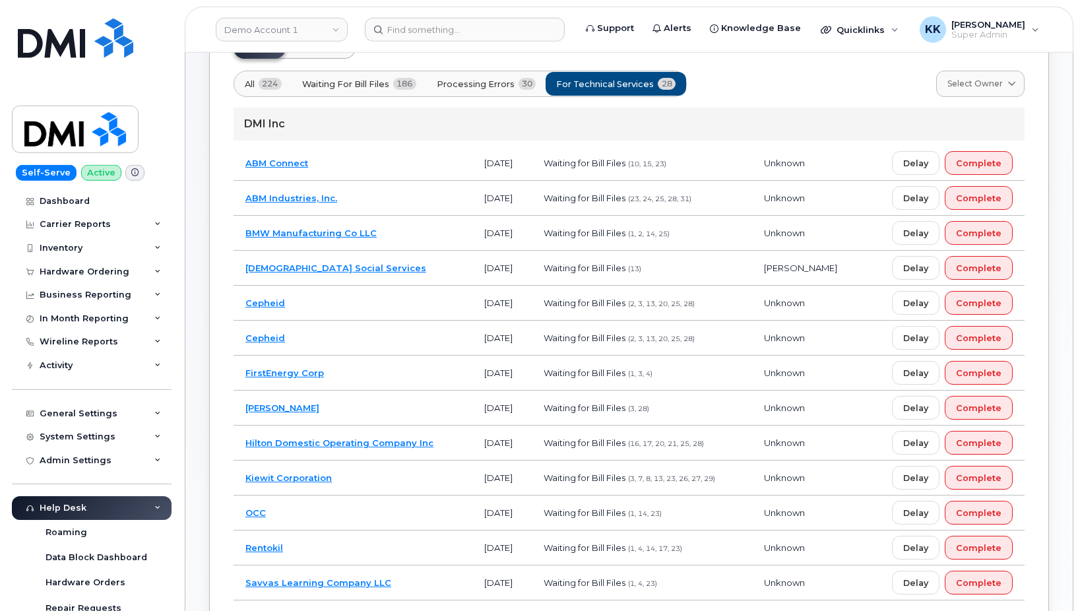
scroll to position [92, 0]
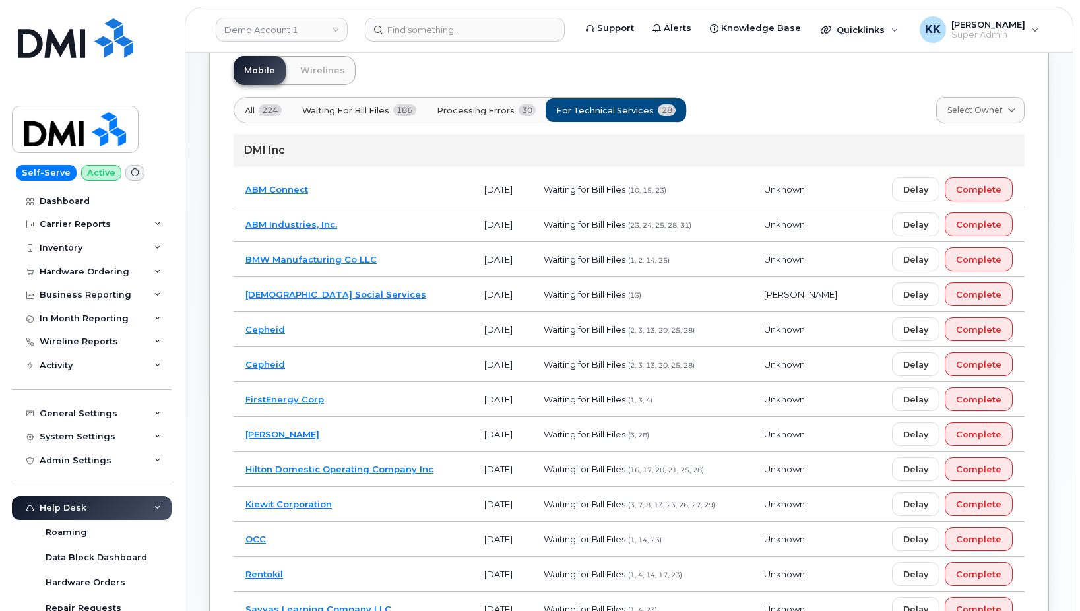
click at [385, 303] on td "[DEMOGRAPHIC_DATA] Social Services" at bounding box center [353, 294] width 239 height 35
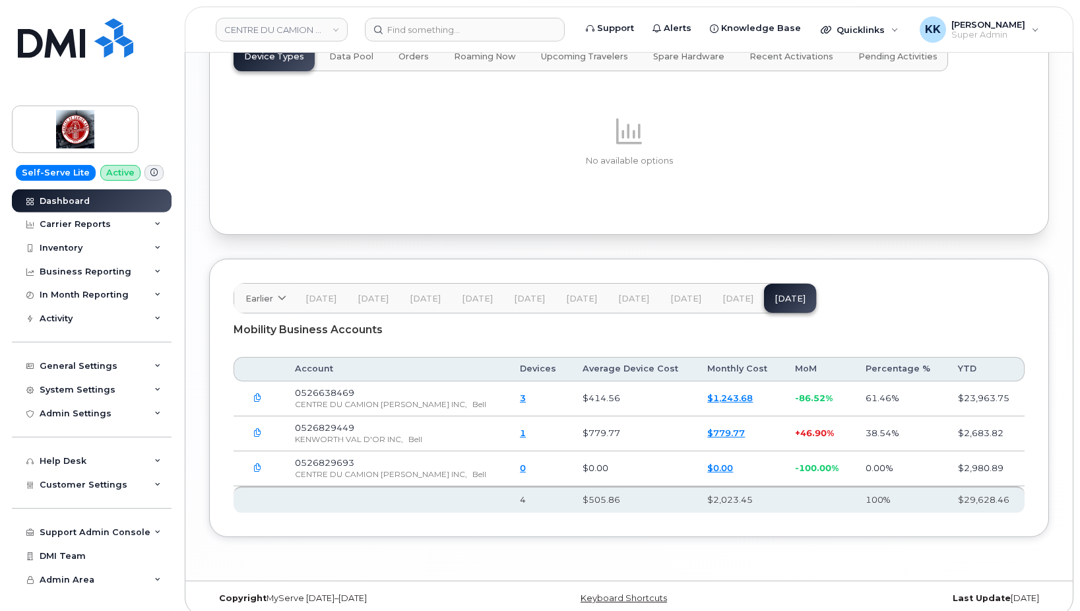
scroll to position [1744, 0]
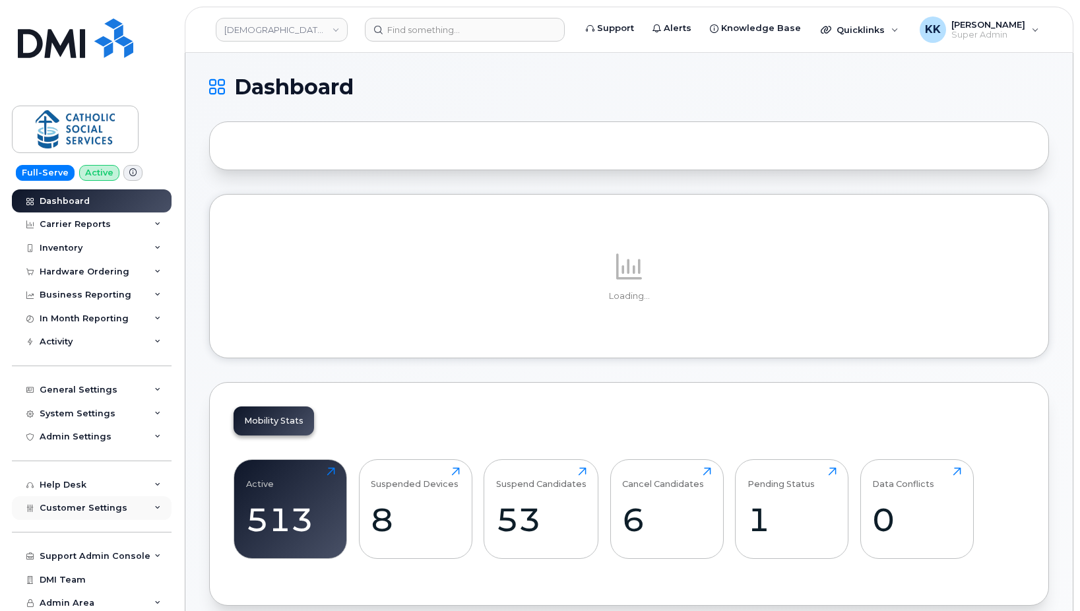
click at [45, 517] on div "Customer Settings" at bounding box center [92, 508] width 160 height 24
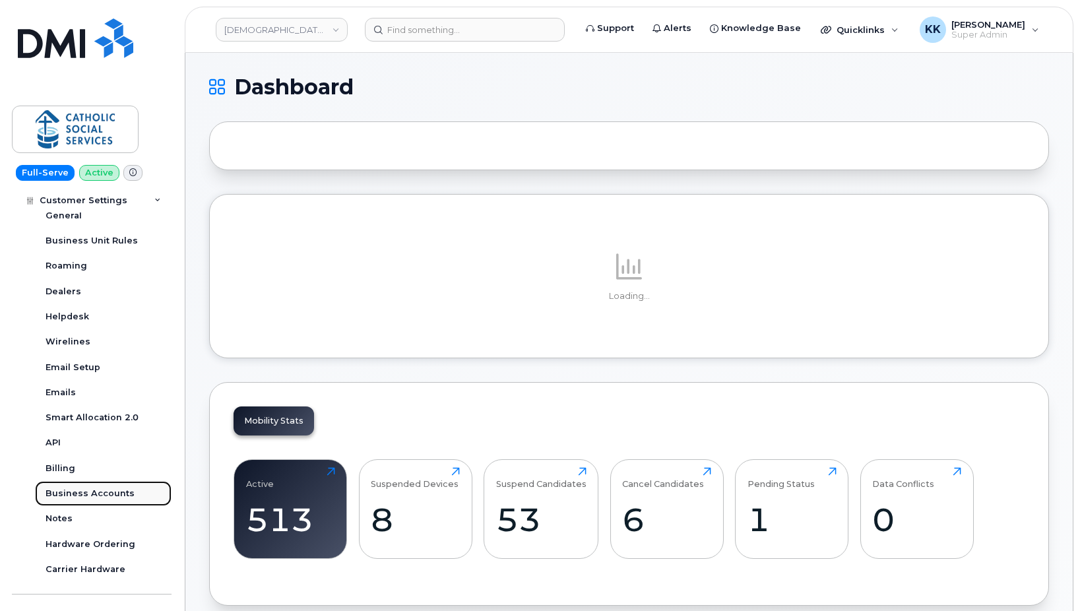
click at [96, 494] on div "Business Accounts" at bounding box center [90, 494] width 89 height 12
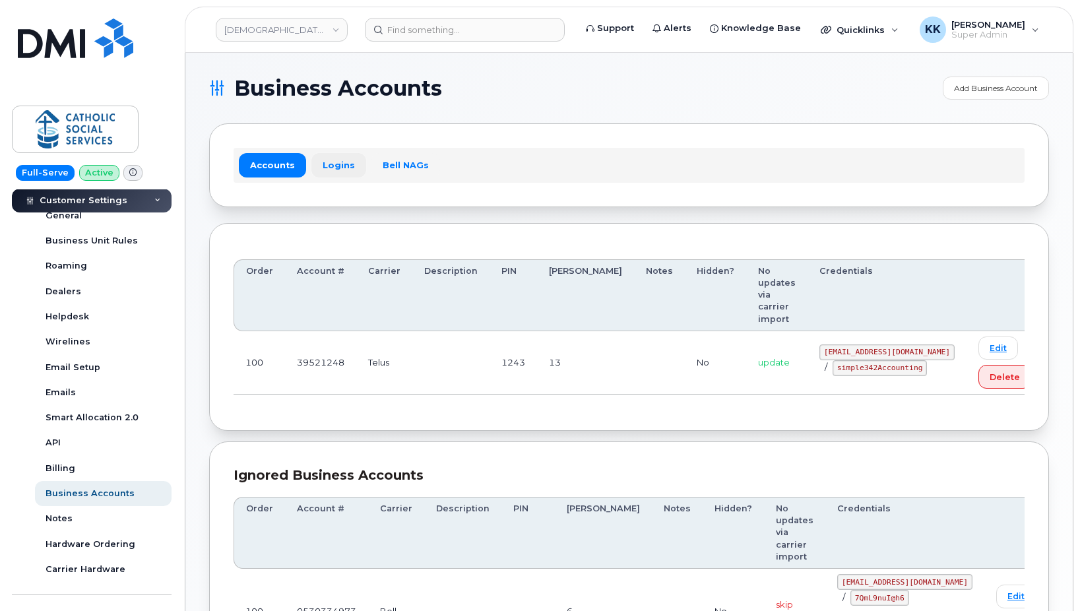
click at [331, 170] on link "Logins" at bounding box center [338, 165] width 55 height 24
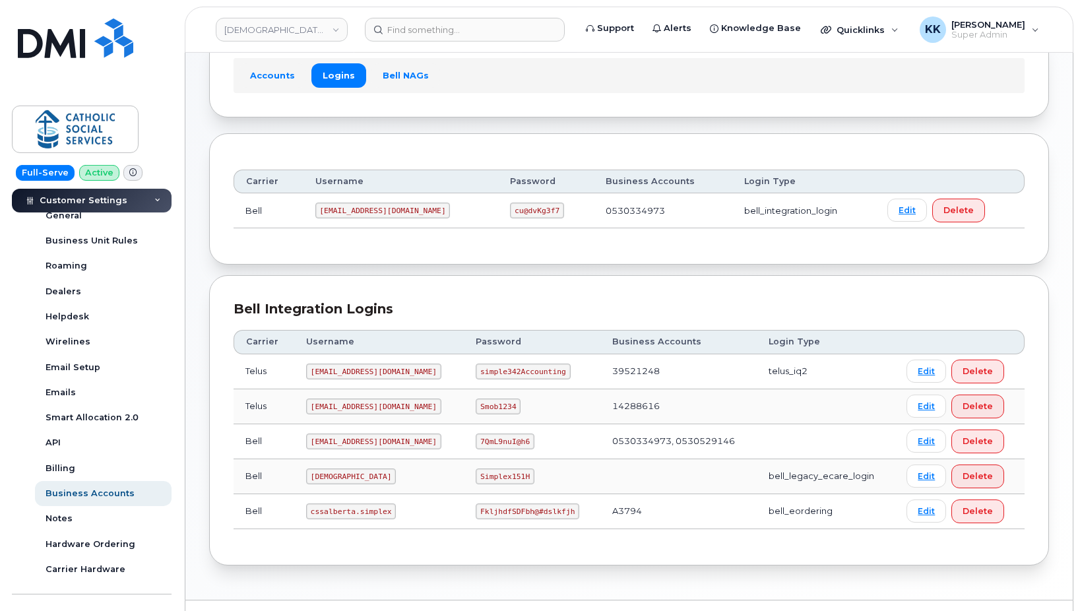
scroll to position [121, 0]
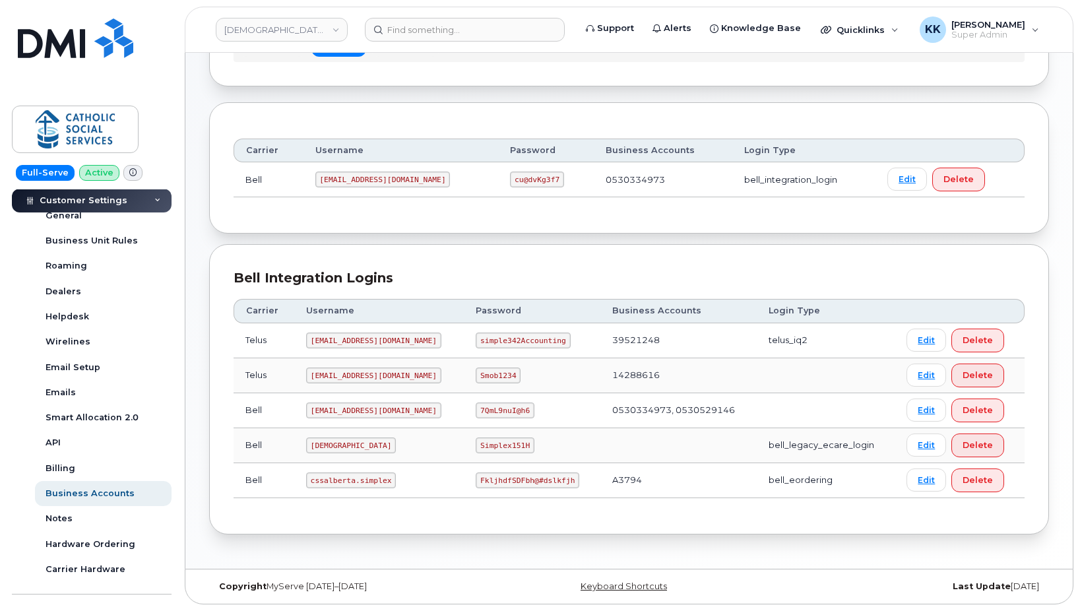
click at [331, 343] on code "simplex@cssalberta.ca" at bounding box center [373, 341] width 135 height 16
click at [505, 341] on code "simple342Accounting" at bounding box center [523, 341] width 94 height 16
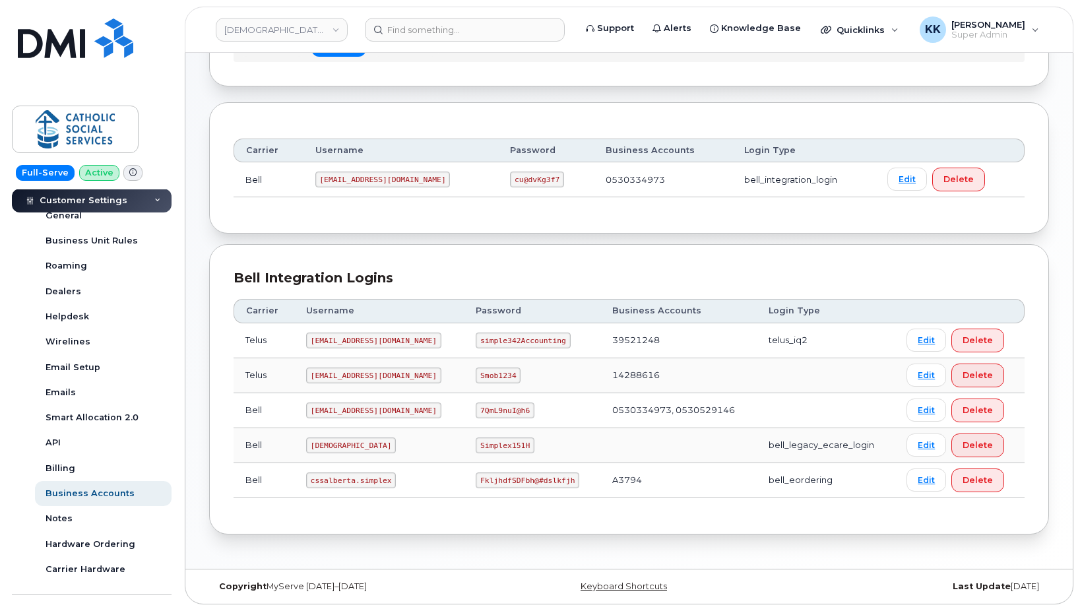
click at [505, 341] on code "simple342Accounting" at bounding box center [523, 341] width 94 height 16
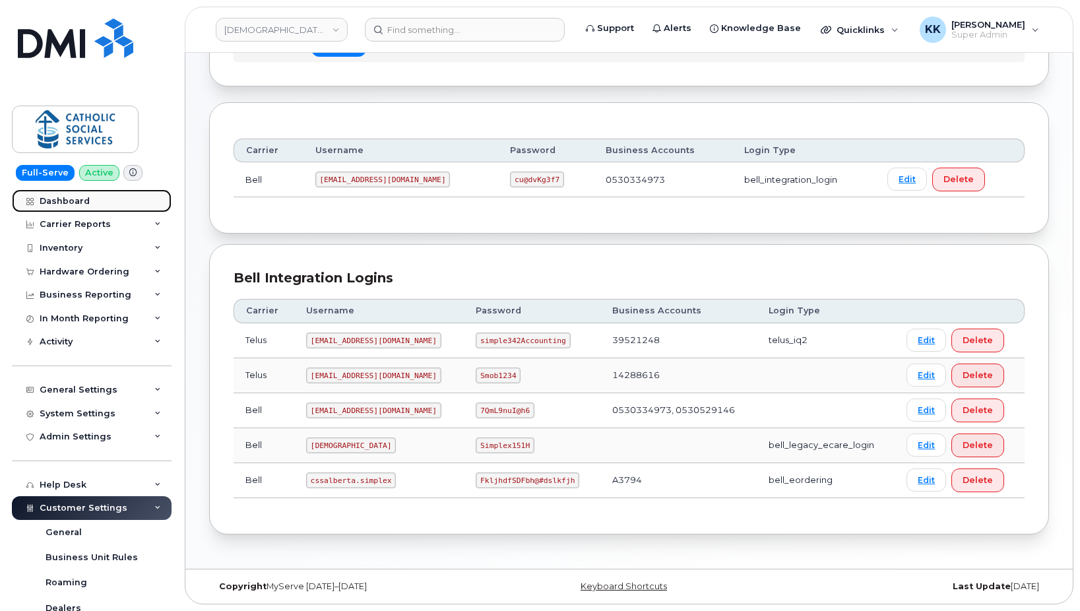
click at [72, 202] on div "Dashboard" at bounding box center [65, 201] width 50 height 11
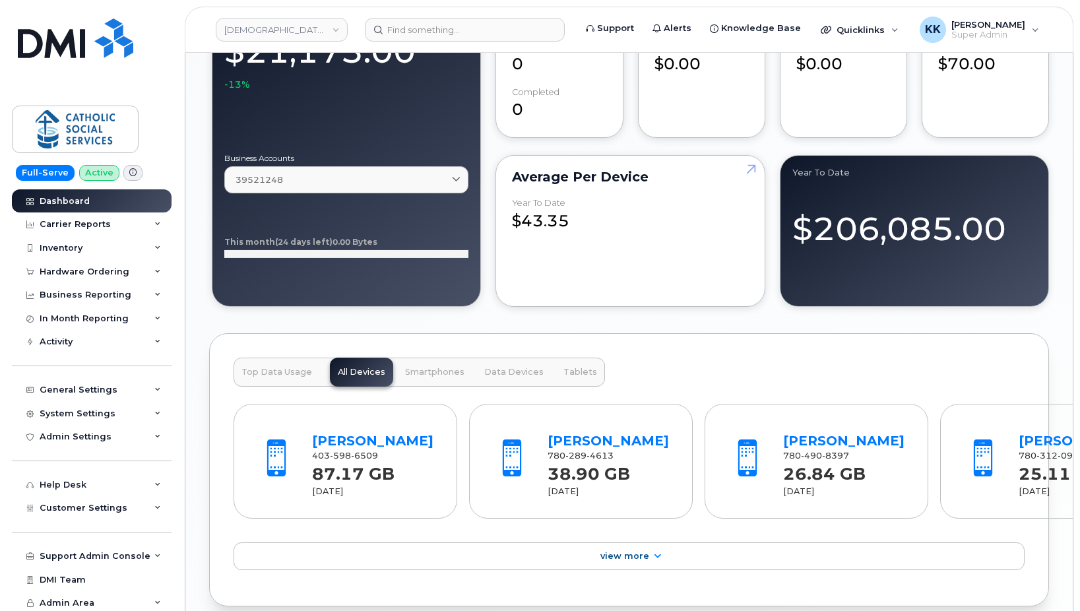
scroll to position [1605, 0]
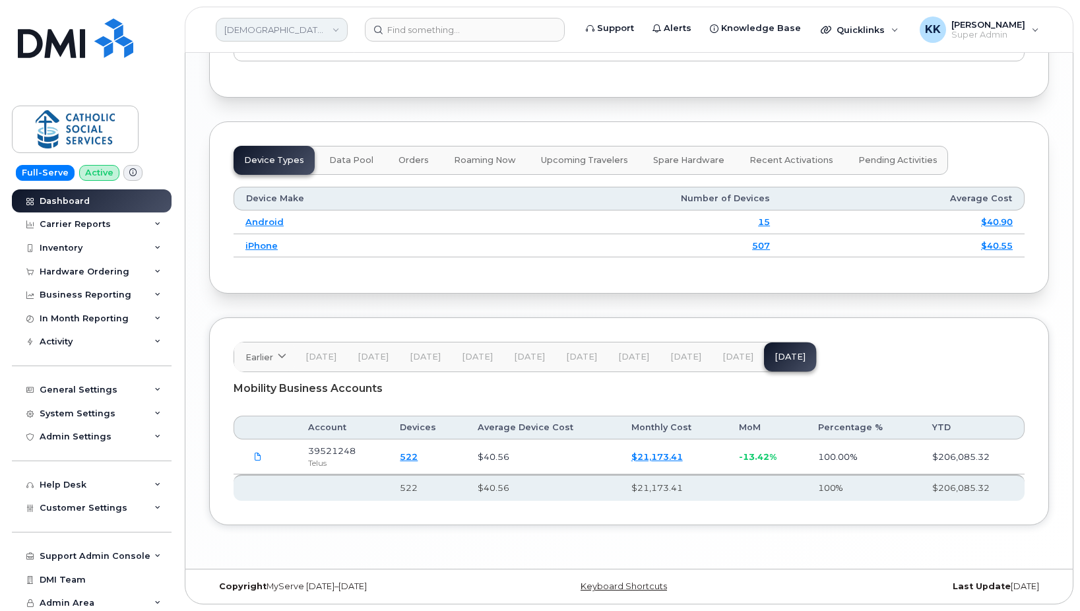
click at [313, 36] on link "[DEMOGRAPHIC_DATA] Social Services" at bounding box center [282, 30] width 132 height 24
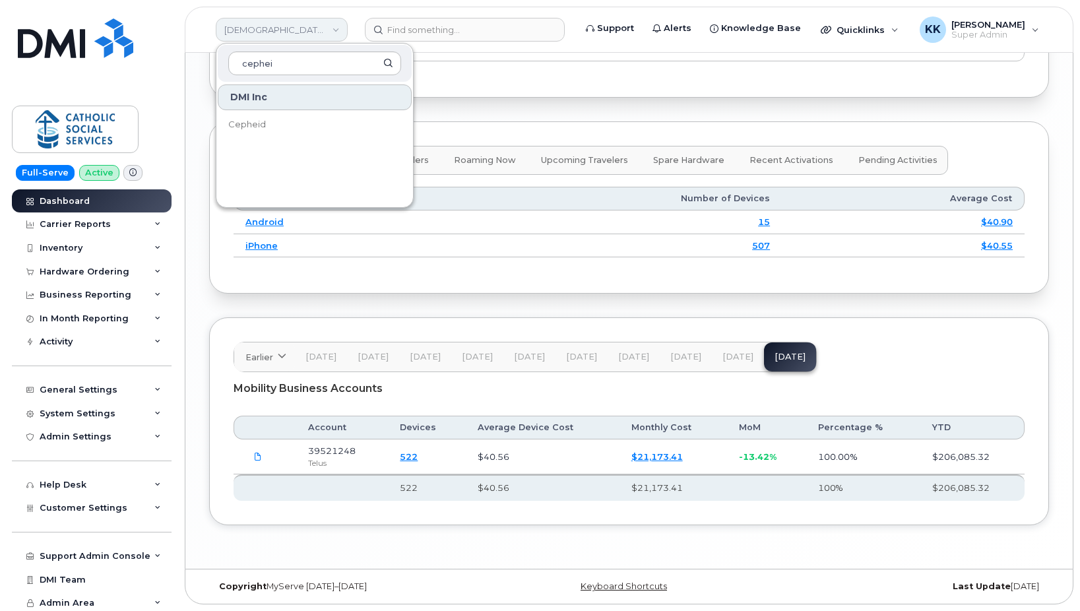
type input "cepheid"
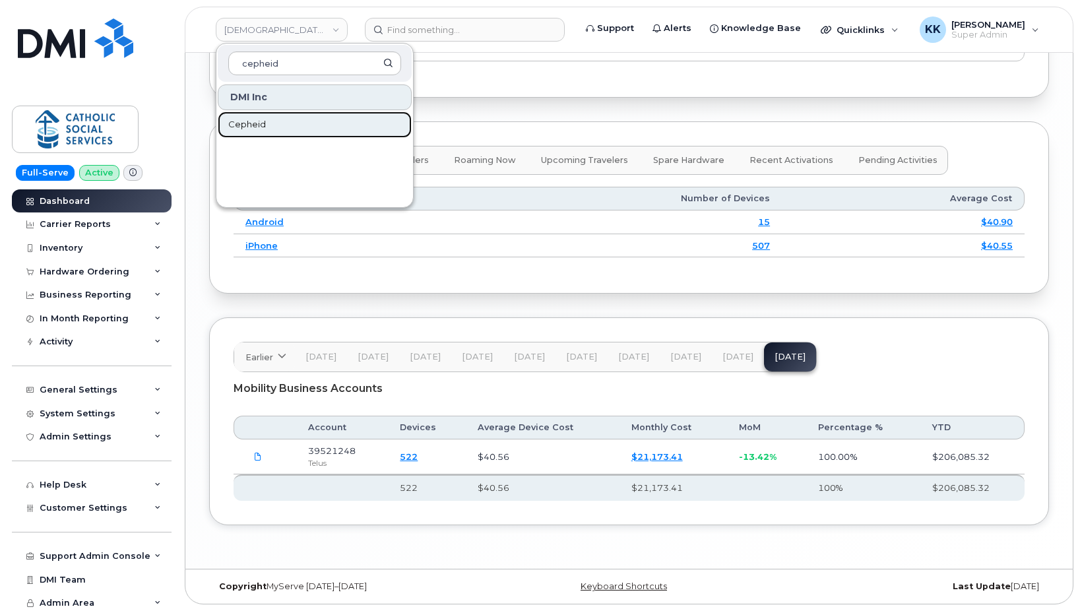
click at [281, 120] on link "Cepheid" at bounding box center [315, 125] width 194 height 26
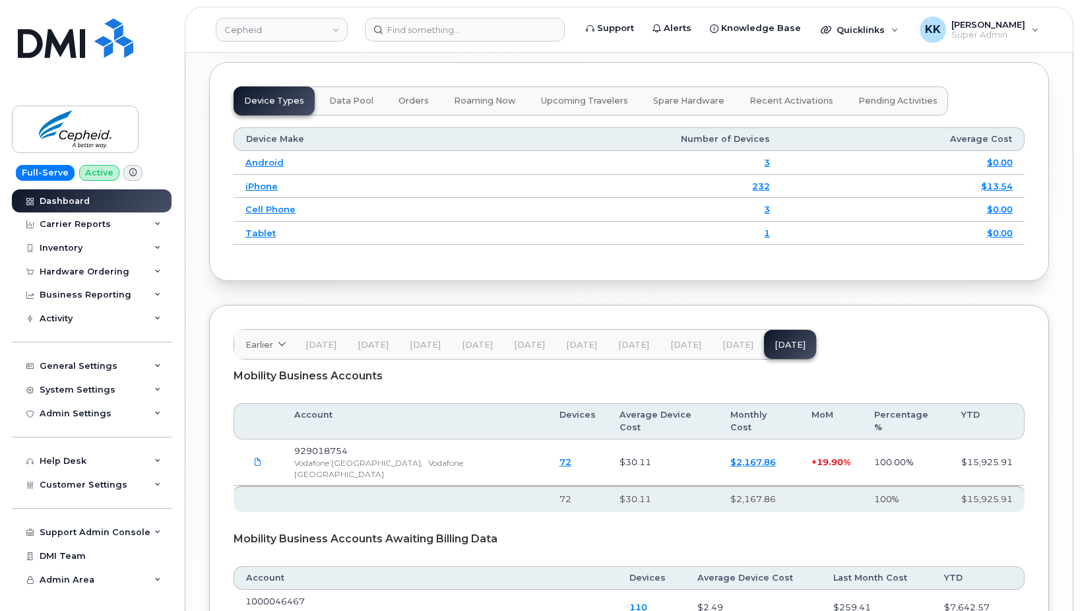
scroll to position [1957, 0]
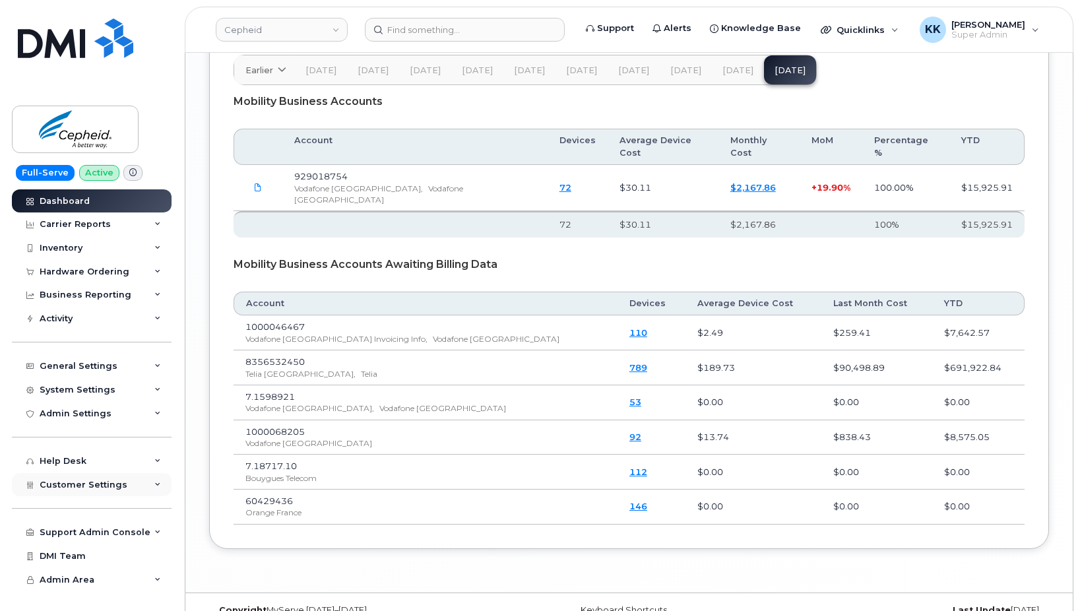
click at [115, 476] on div "Customer Settings" at bounding box center [92, 485] width 160 height 24
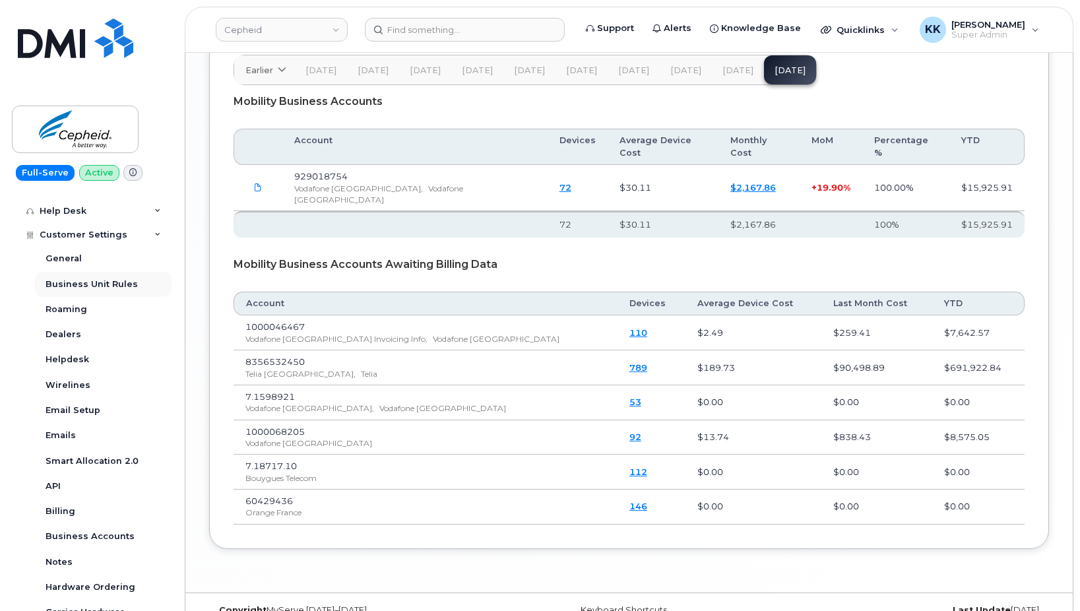
scroll to position [358, 0]
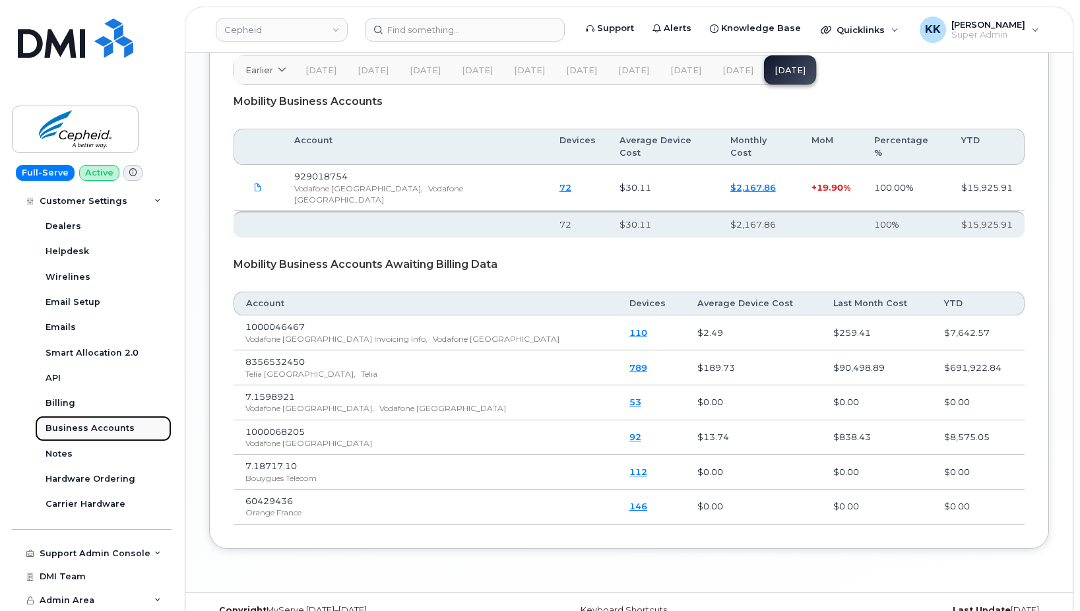
click at [98, 422] on link "Business Accounts" at bounding box center [103, 428] width 137 height 25
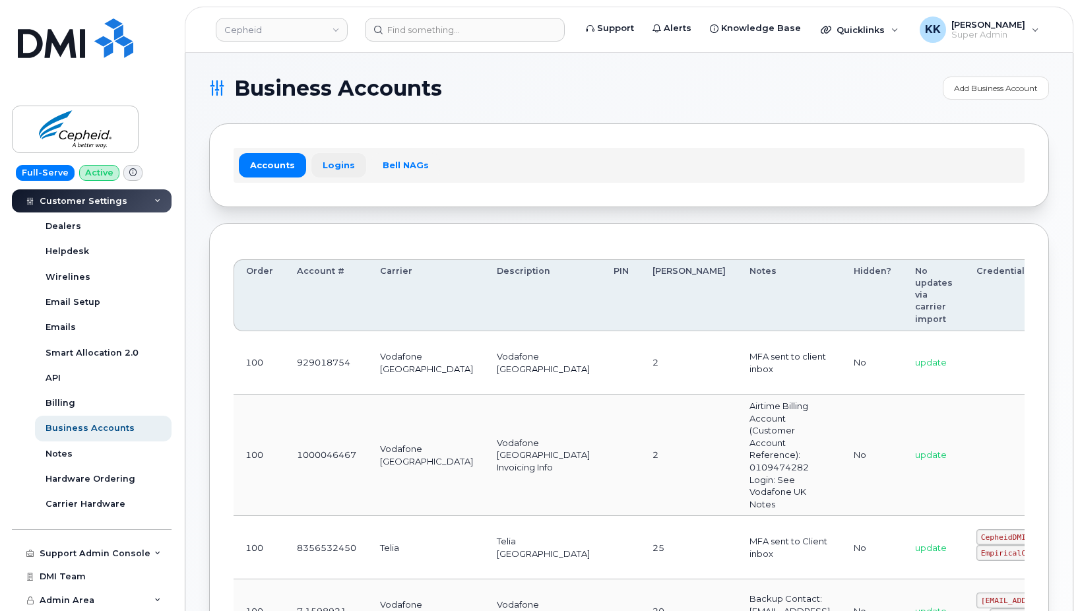
click at [337, 166] on link "Logins" at bounding box center [338, 165] width 55 height 24
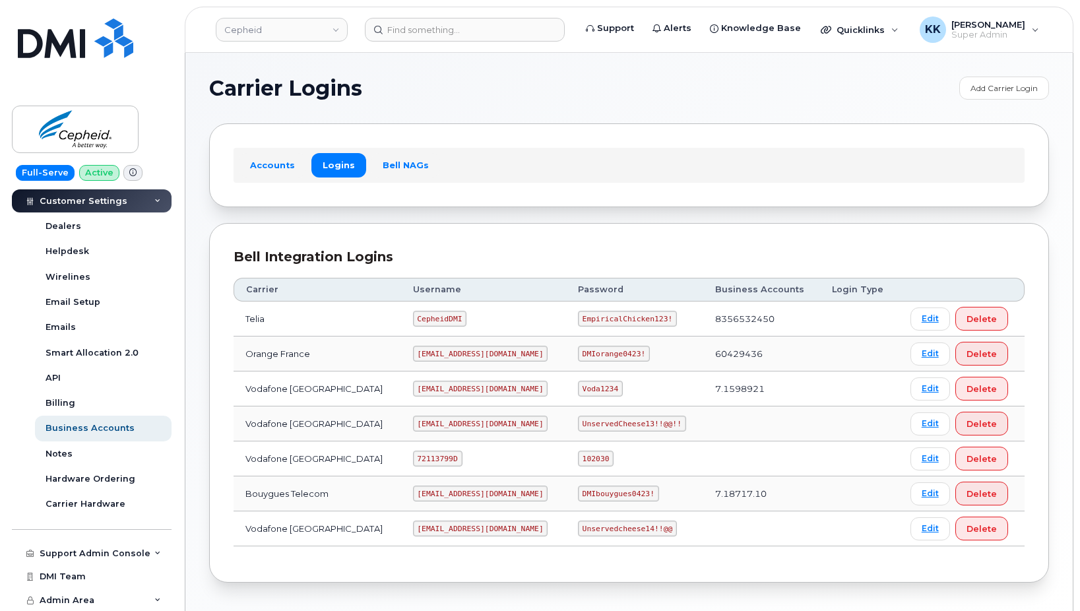
click at [455, 355] on code "[EMAIL_ADDRESS][DOMAIN_NAME]" at bounding box center [480, 354] width 135 height 16
click at [455, 354] on code "[EMAIL_ADDRESS][DOMAIN_NAME]" at bounding box center [480, 354] width 135 height 16
click at [578, 355] on code "DMIorange0423!" at bounding box center [614, 354] width 72 height 16
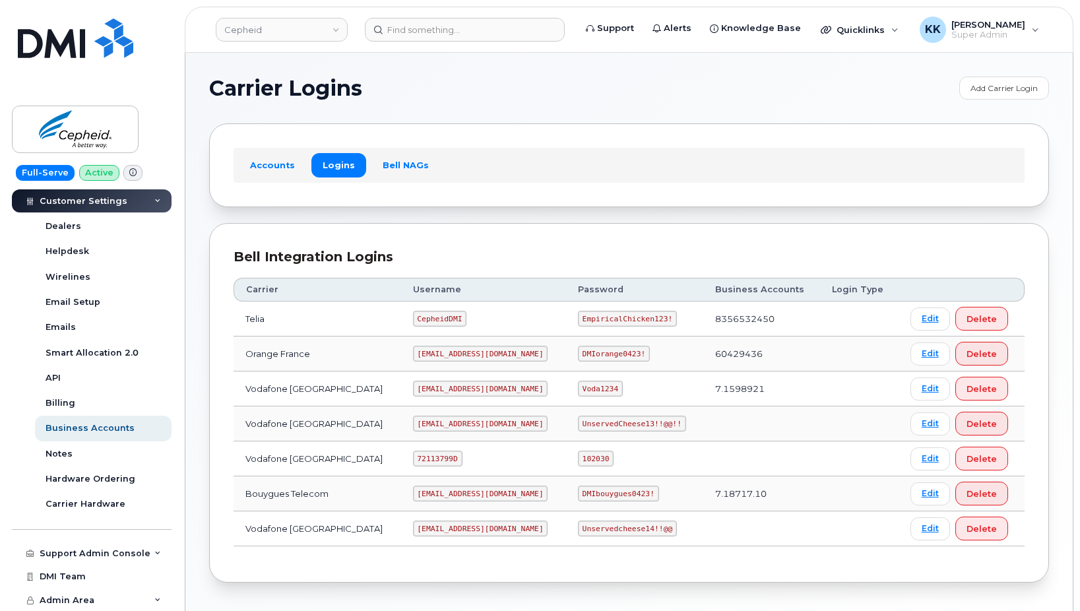
click at [578, 355] on code "DMIorange0423!" at bounding box center [614, 354] width 72 height 16
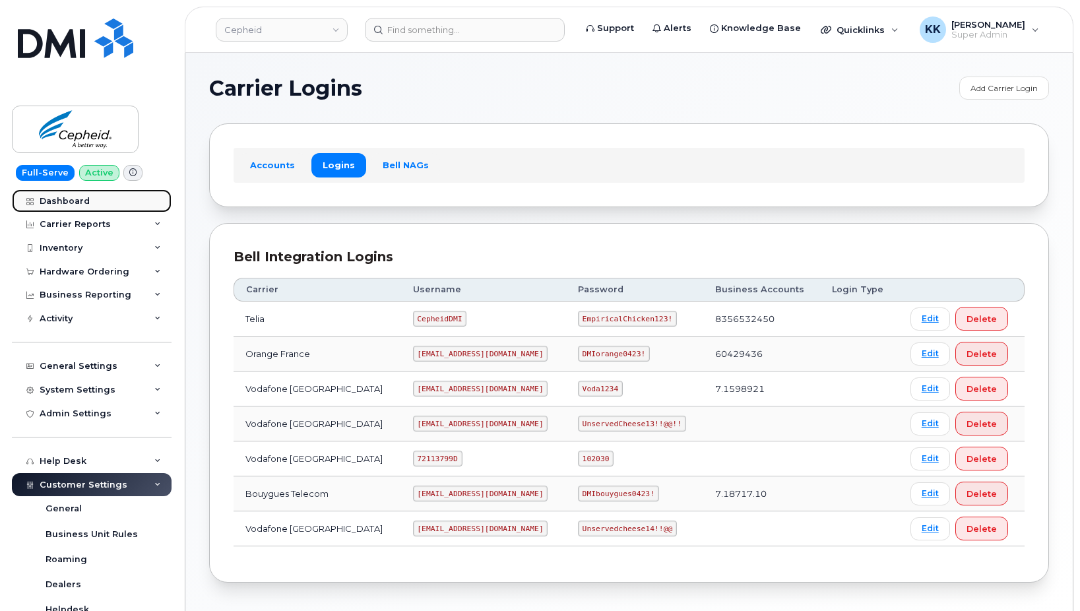
click at [68, 204] on div "Dashboard" at bounding box center [65, 201] width 50 height 11
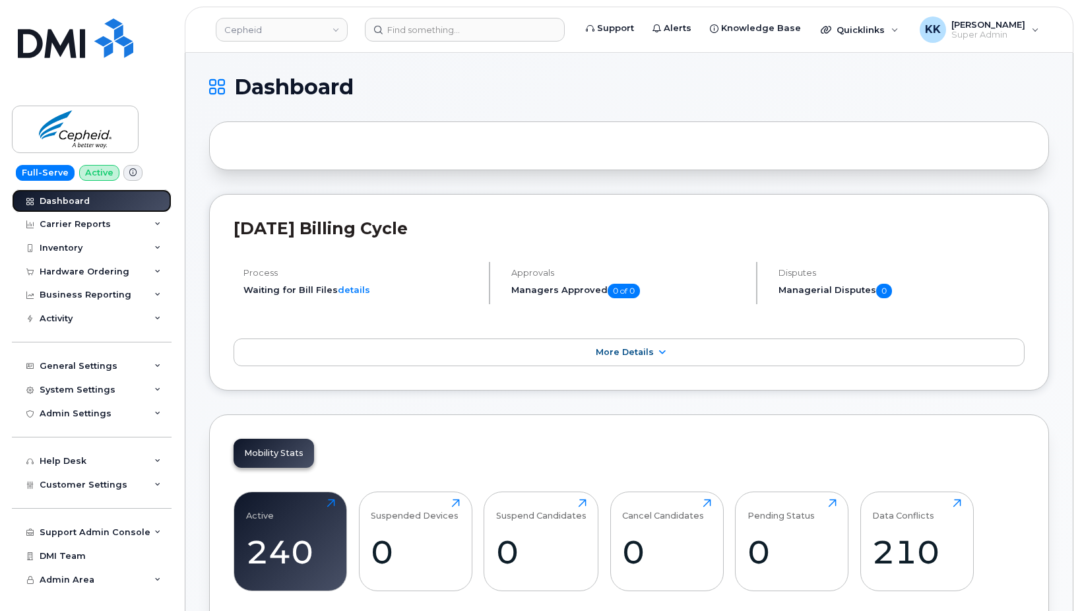
click at [67, 204] on div "Dashboard" at bounding box center [65, 201] width 50 height 11
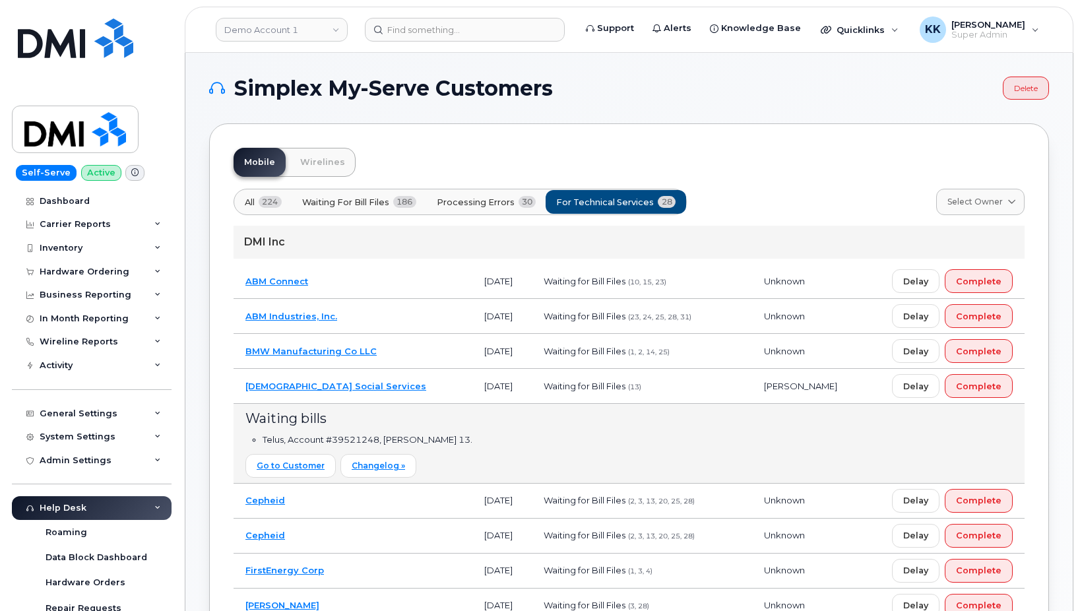
scroll to position [92, 0]
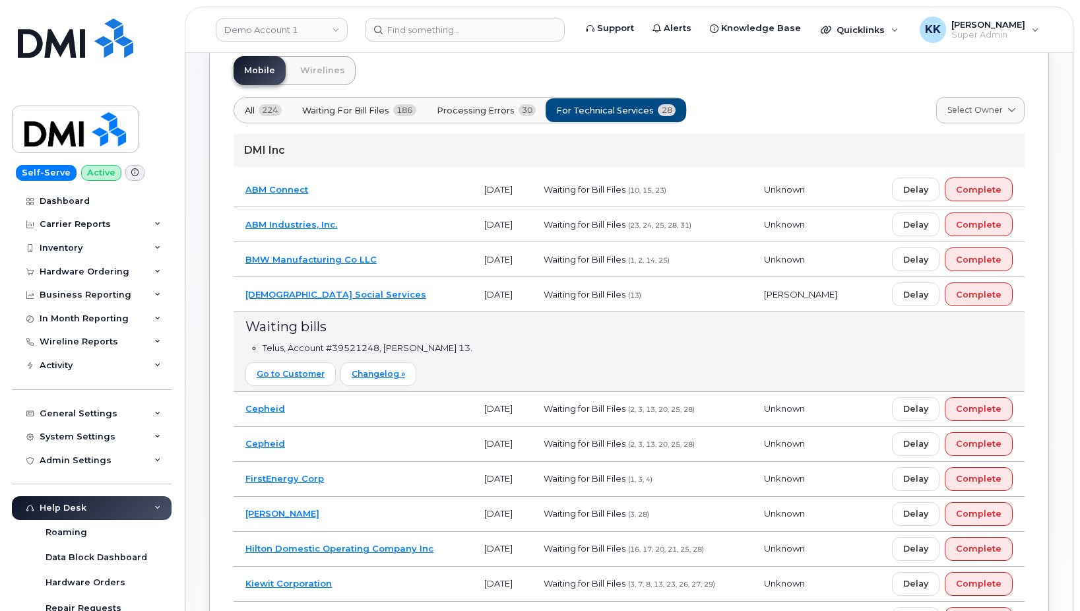
click at [421, 300] on td "[DEMOGRAPHIC_DATA] Social Services" at bounding box center [353, 294] width 239 height 35
